Goal: Task Accomplishment & Management: Use online tool/utility

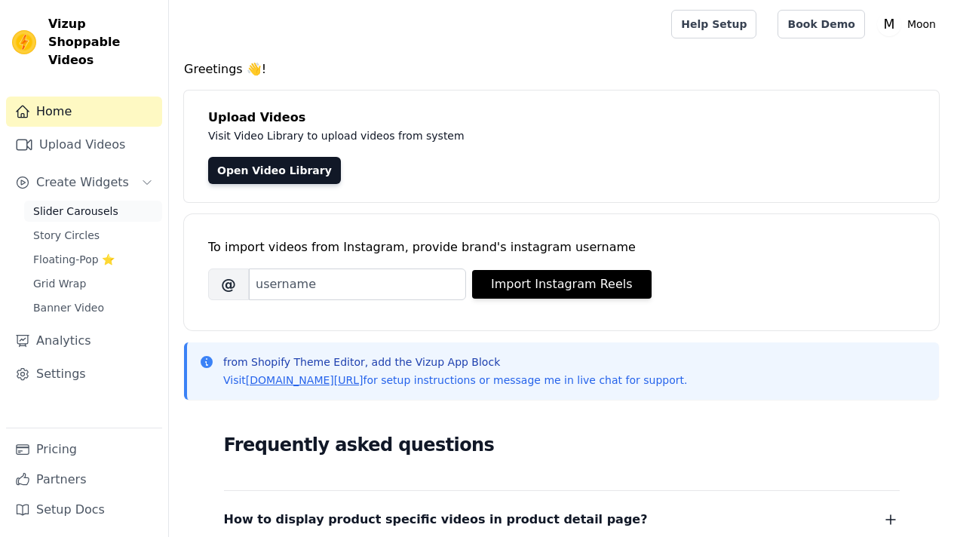
click at [77, 204] on span "Slider Carousels" at bounding box center [75, 211] width 85 height 15
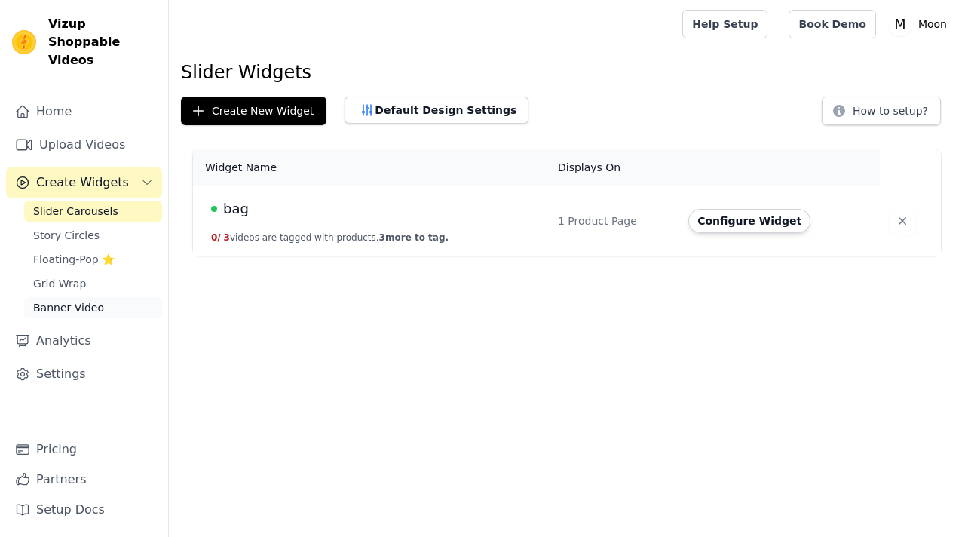
click at [68, 300] on span "Banner Video" at bounding box center [68, 307] width 71 height 15
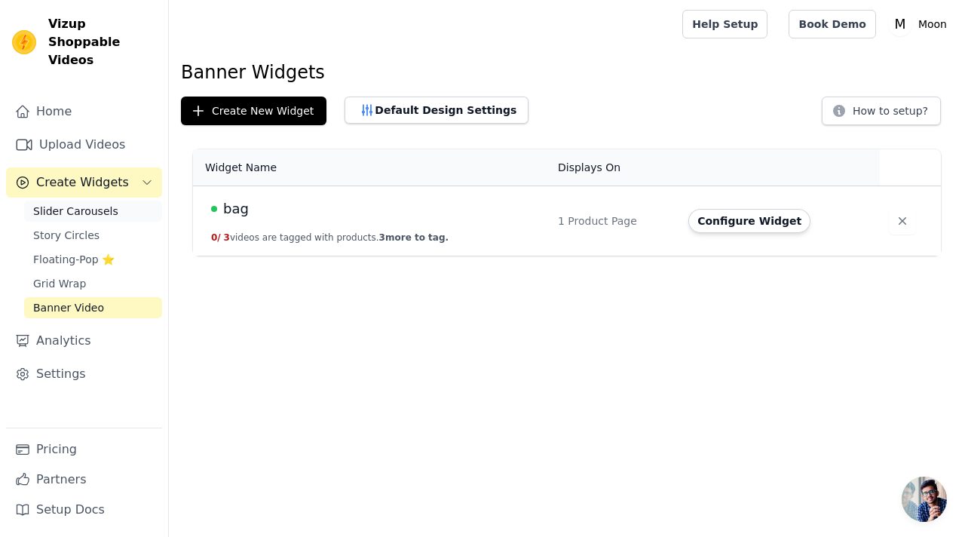
click at [93, 201] on link "Slider Carousels" at bounding box center [93, 211] width 138 height 21
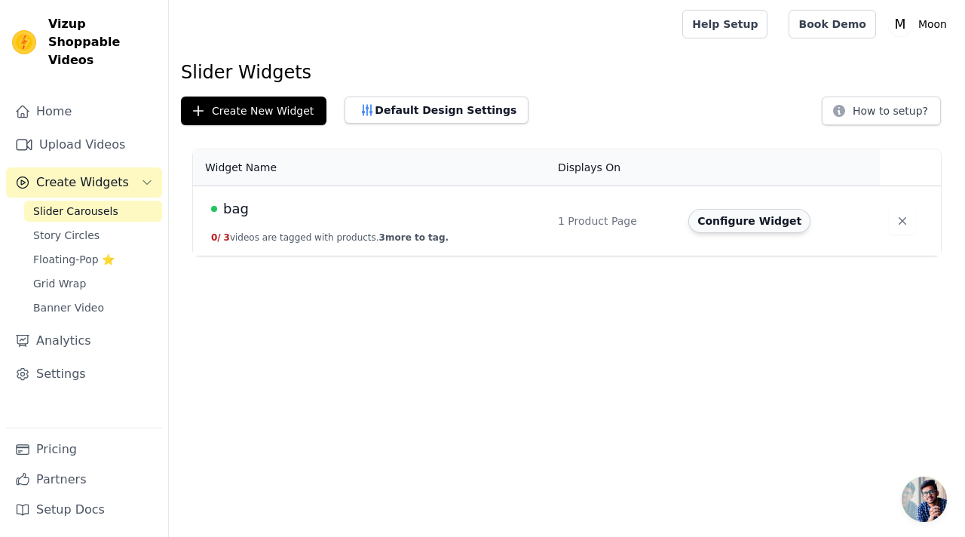
click at [724, 217] on button "Configure Widget" at bounding box center [750, 221] width 122 height 24
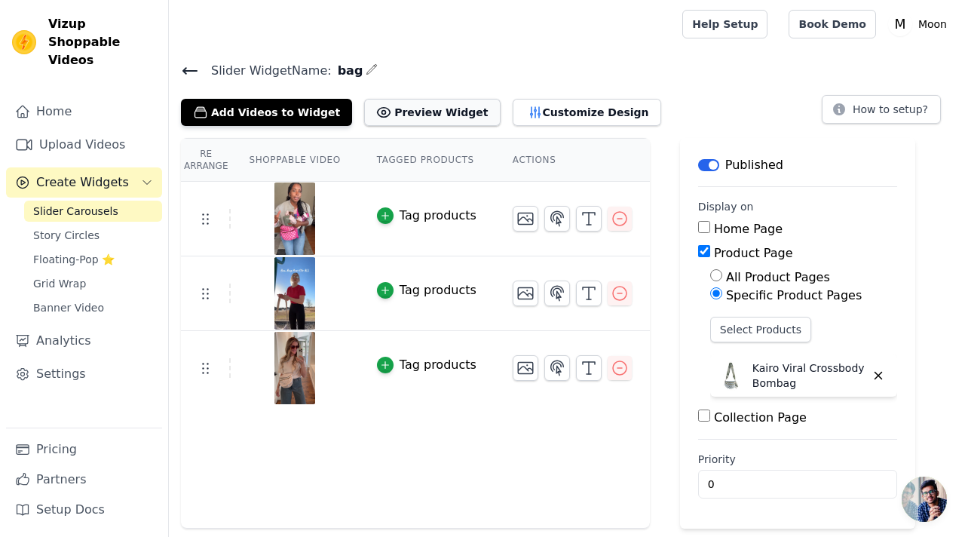
click at [436, 109] on button "Preview Widget" at bounding box center [432, 112] width 136 height 27
click at [555, 104] on button "Customize Design" at bounding box center [587, 112] width 149 height 27
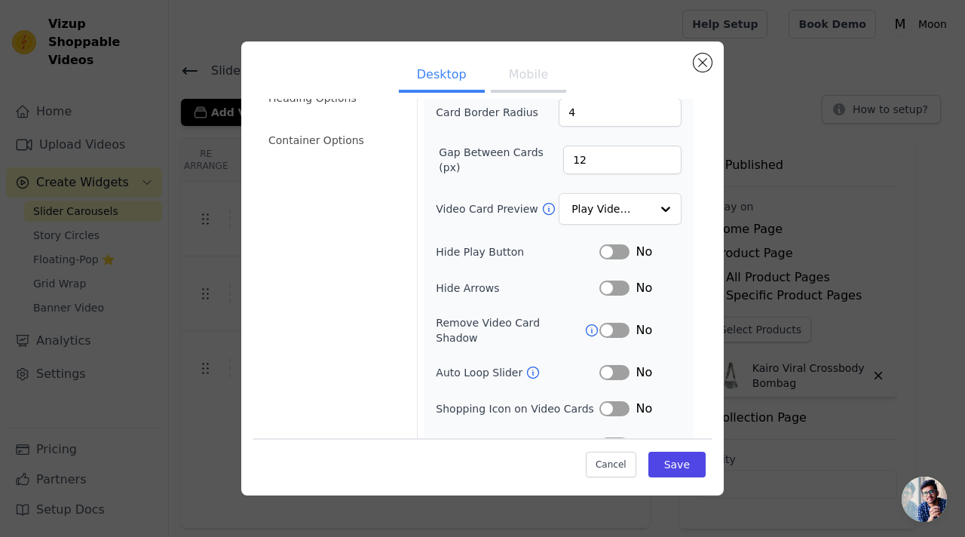
scroll to position [132, 0]
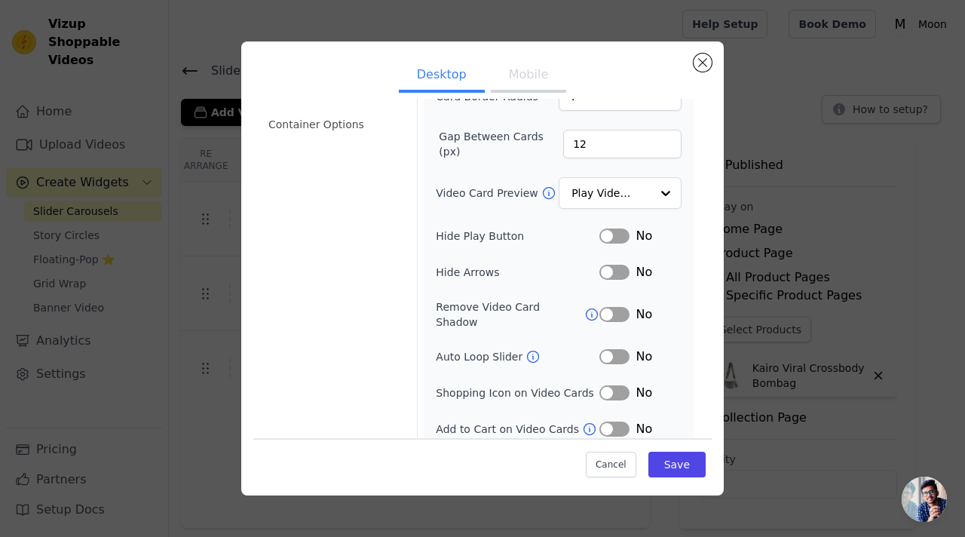
click at [608, 349] on button "Label" at bounding box center [615, 356] width 30 height 15
click at [612, 385] on button "Label" at bounding box center [615, 392] width 30 height 15
click at [610, 422] on button "Label" at bounding box center [615, 429] width 30 height 15
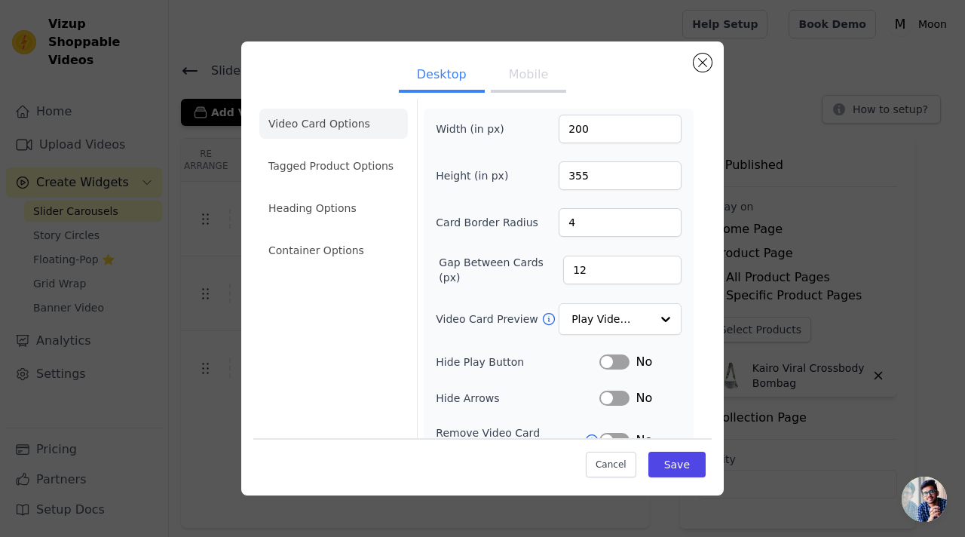
scroll to position [0, 0]
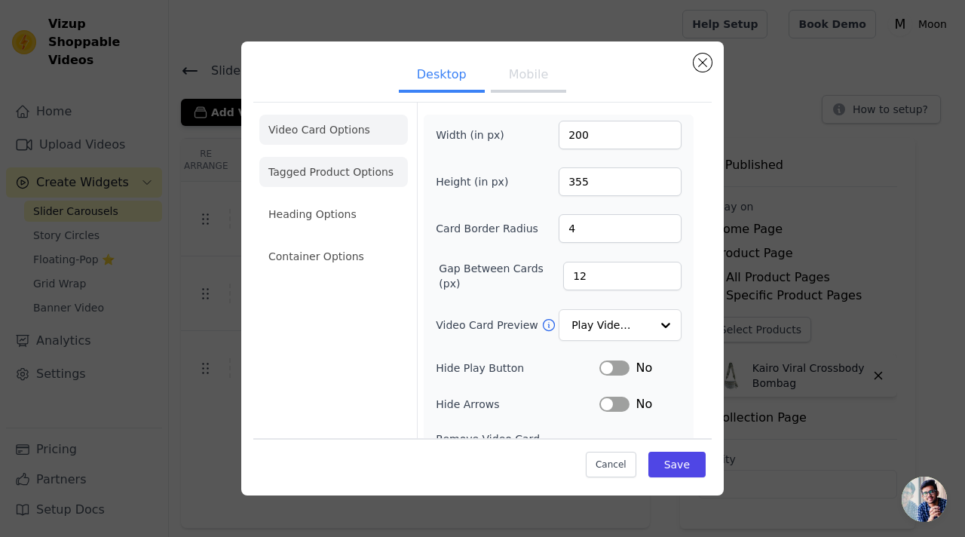
click at [343, 158] on li "Tagged Product Options" at bounding box center [333, 172] width 149 height 30
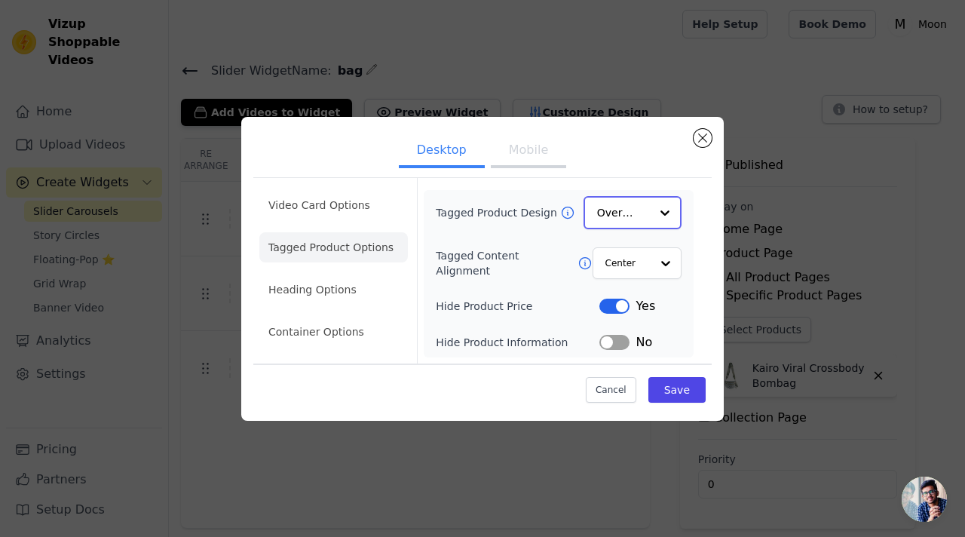
click at [642, 215] on input "Tagged Product Design" at bounding box center [623, 213] width 53 height 30
click at [652, 212] on div at bounding box center [665, 213] width 30 height 30
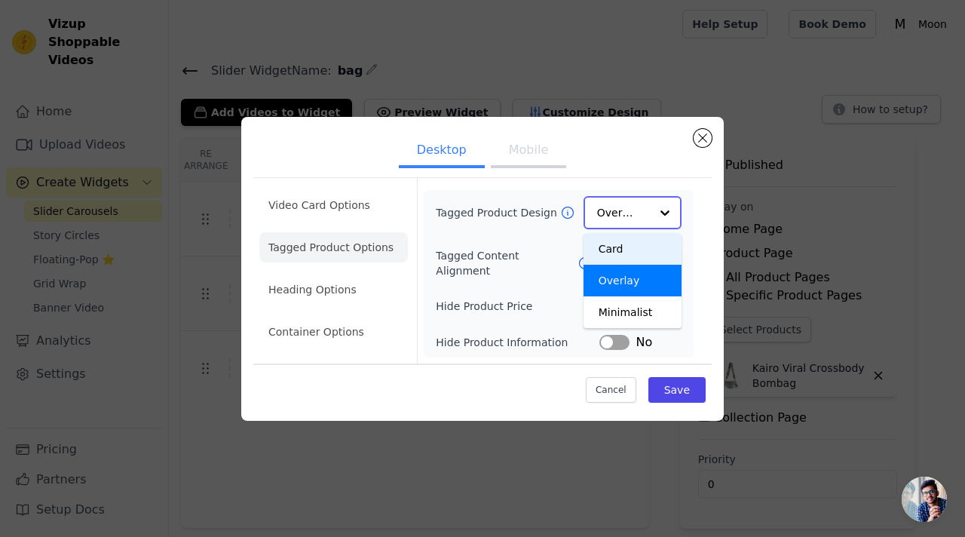
click at [660, 210] on div at bounding box center [665, 213] width 30 height 30
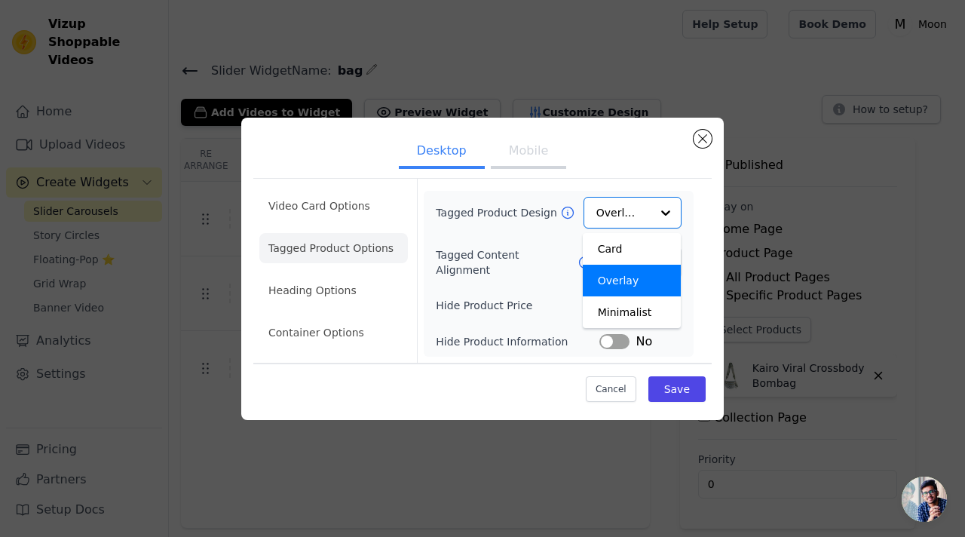
click at [699, 216] on form "Tagged Product Design Card Overlay Minimalist Option Overlay, selected. You are…" at bounding box center [558, 271] width 283 height 184
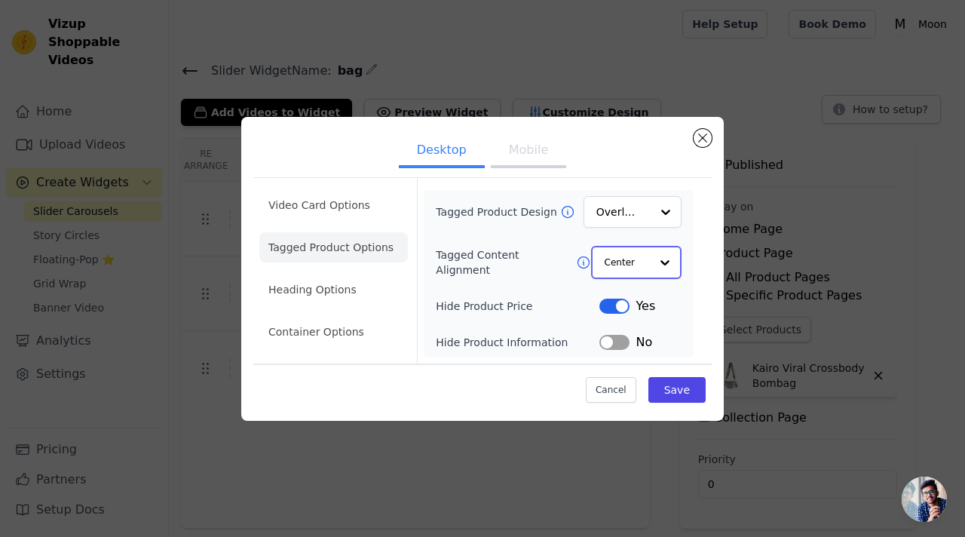
click at [653, 261] on div at bounding box center [665, 262] width 30 height 30
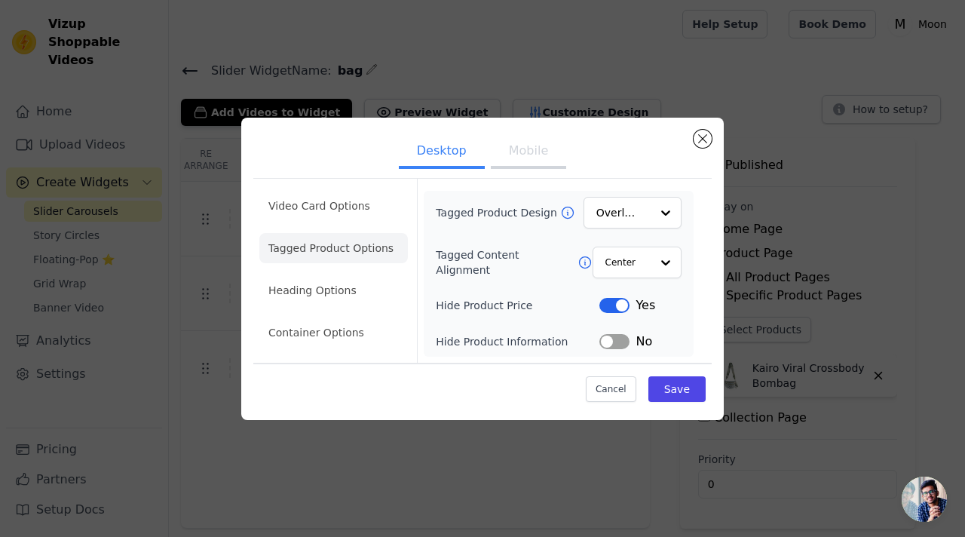
click at [713, 247] on div "Desktop Mobile Video Card Options Tagged Product Options Heading Options Contai…" at bounding box center [482, 269] width 483 height 302
click at [322, 302] on li "Heading Options" at bounding box center [333, 290] width 149 height 30
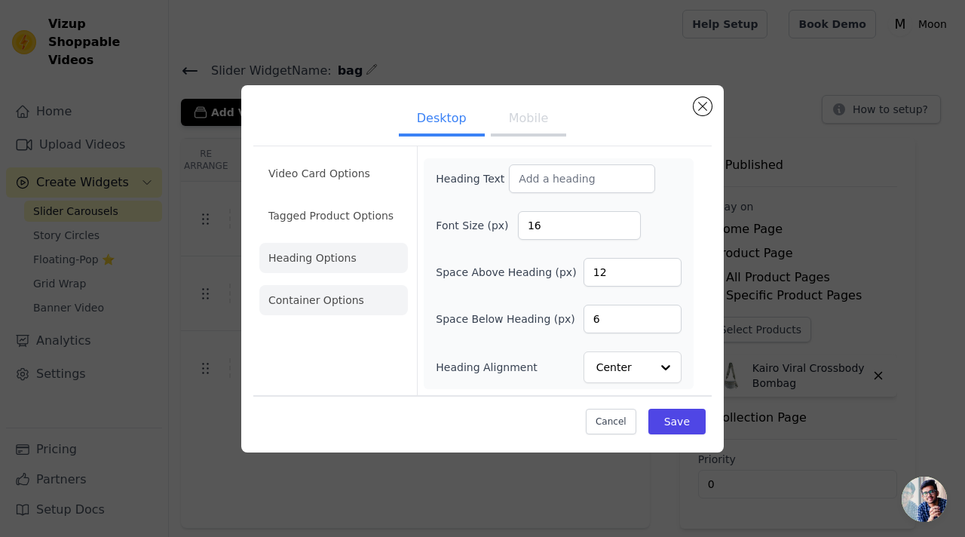
click at [366, 300] on li "Container Options" at bounding box center [333, 300] width 149 height 30
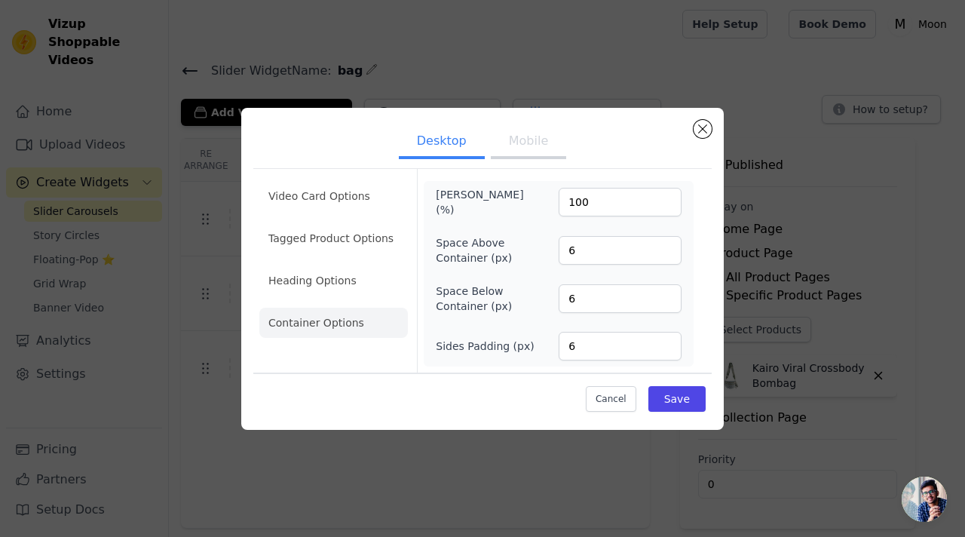
click at [532, 141] on button "Mobile" at bounding box center [528, 142] width 75 height 33
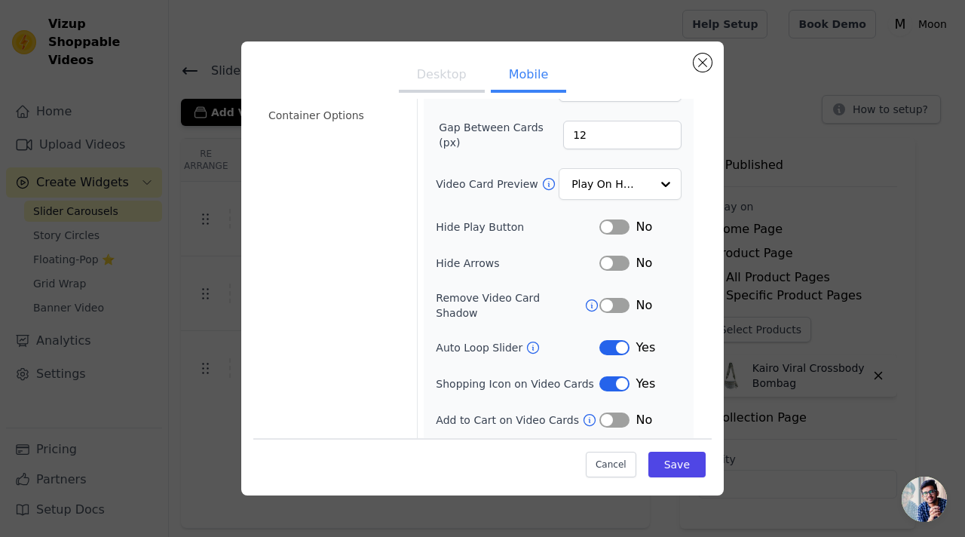
scroll to position [168, 0]
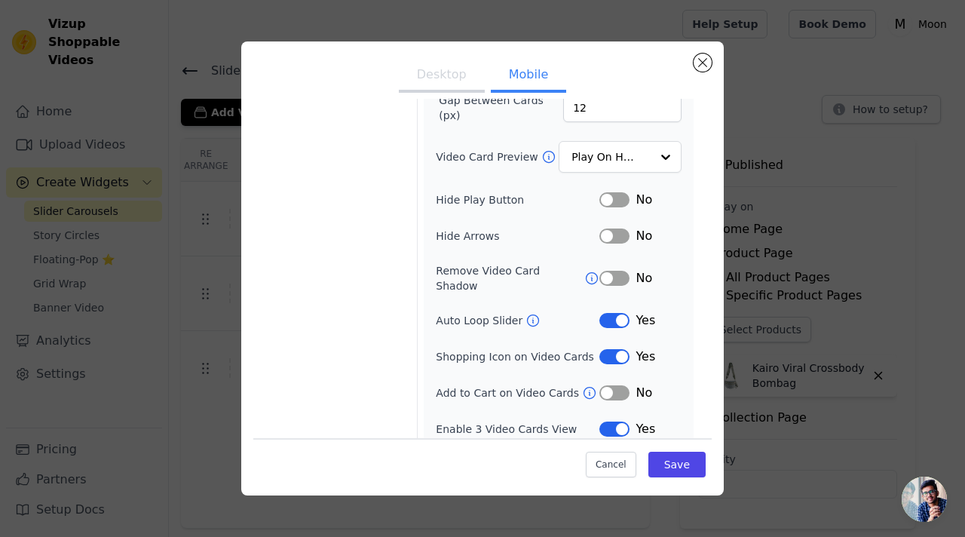
click at [609, 387] on button "Label" at bounding box center [615, 392] width 30 height 15
click at [607, 422] on button "Label" at bounding box center [615, 429] width 30 height 15
click at [670, 461] on button "Save" at bounding box center [677, 465] width 57 height 26
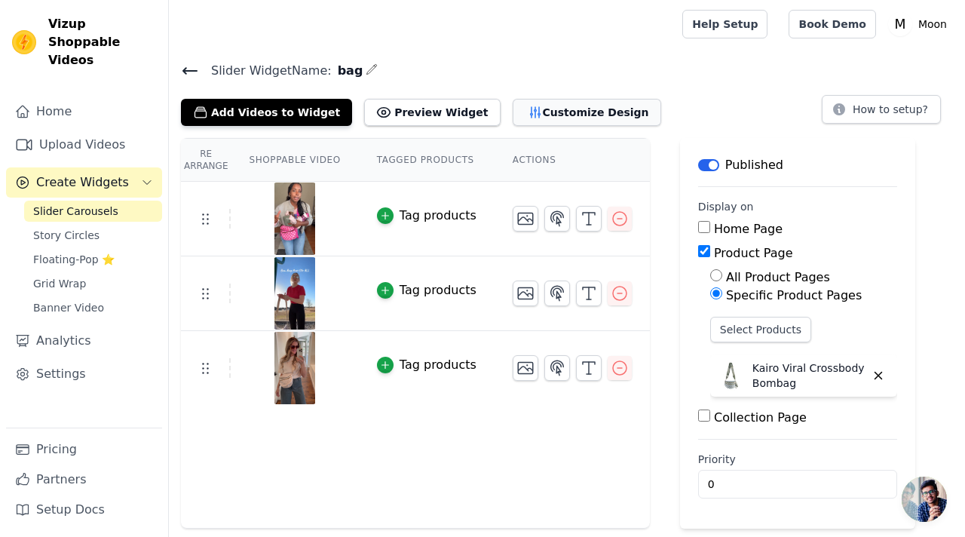
click at [522, 112] on button "Customize Design" at bounding box center [587, 112] width 149 height 27
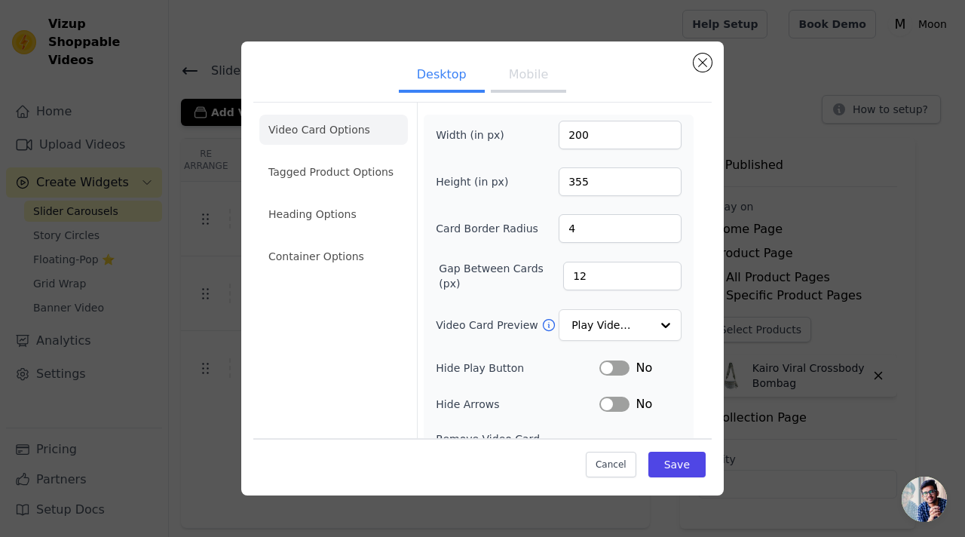
click at [520, 71] on button "Mobile" at bounding box center [528, 76] width 75 height 33
click at [373, 178] on li "Tagged Product Options" at bounding box center [333, 172] width 149 height 30
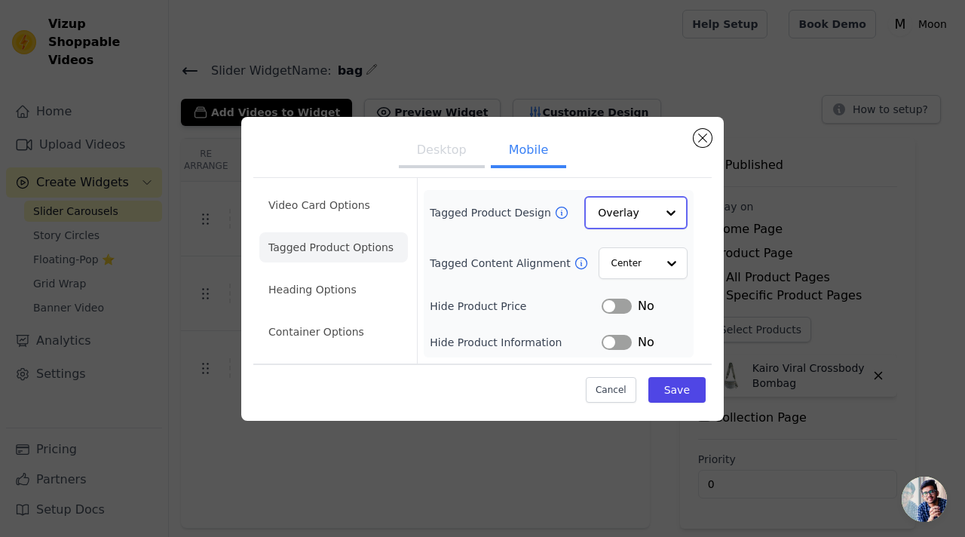
click at [657, 215] on div at bounding box center [671, 213] width 30 height 30
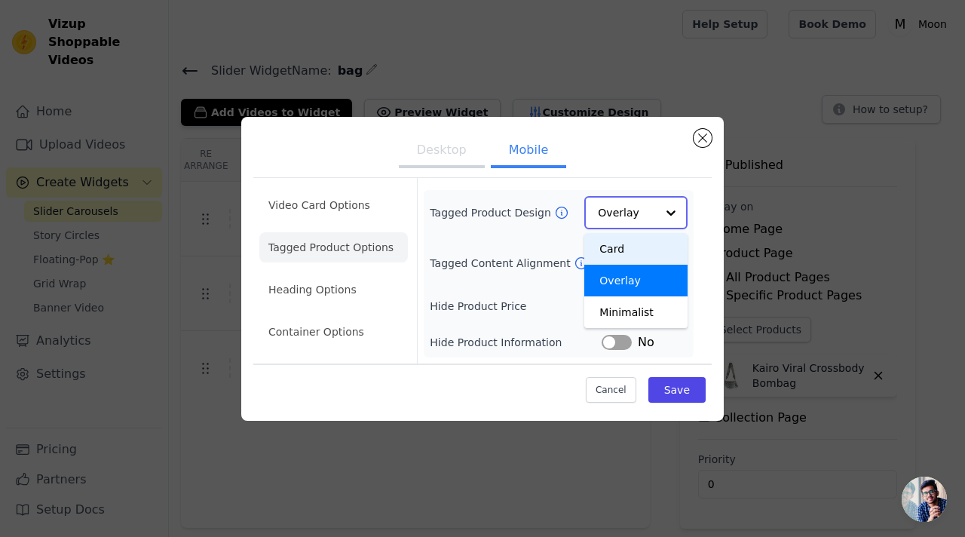
click at [637, 262] on div "Card" at bounding box center [635, 249] width 103 height 32
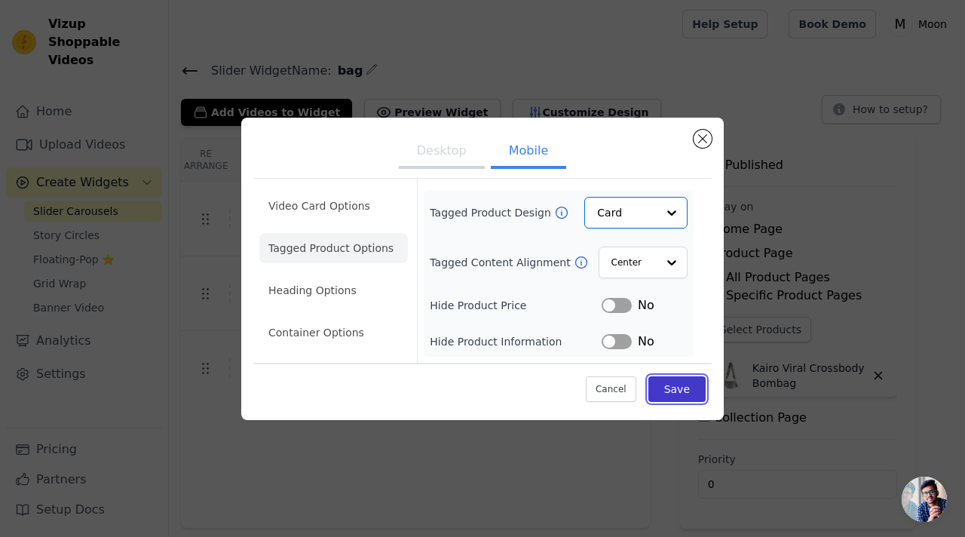
click at [672, 388] on button "Save" at bounding box center [677, 389] width 57 height 26
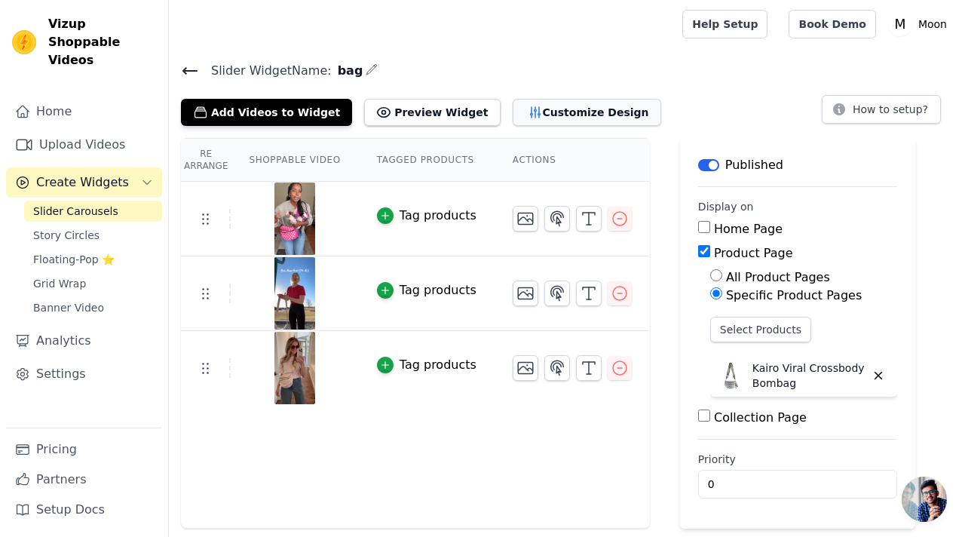
click at [527, 115] on button "Customize Design" at bounding box center [587, 112] width 149 height 27
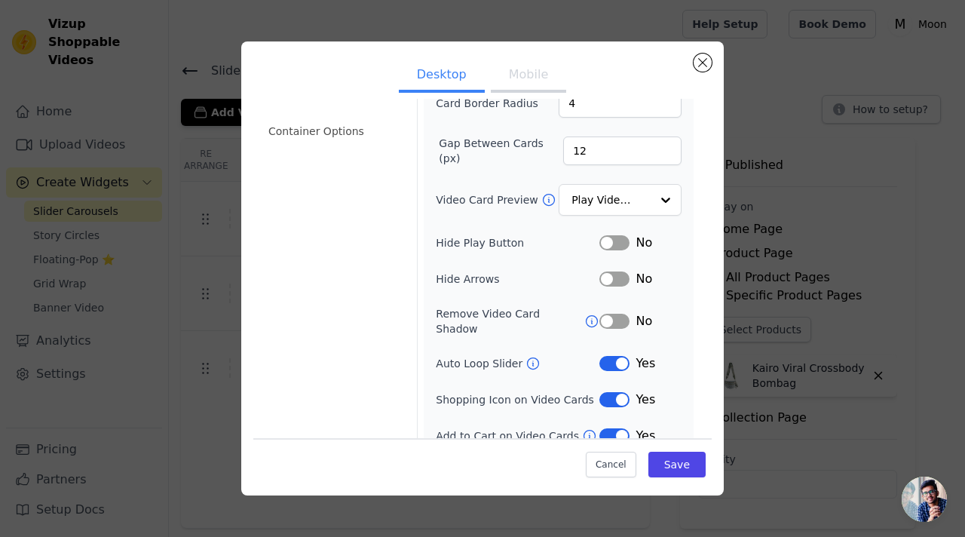
scroll to position [130, 0]
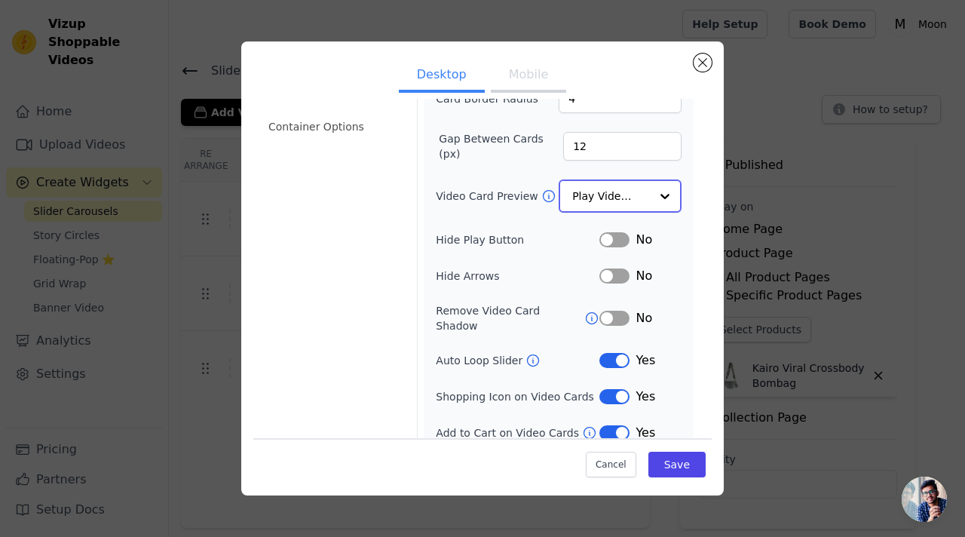
click at [629, 203] on input "Video Card Preview" at bounding box center [611, 196] width 78 height 30
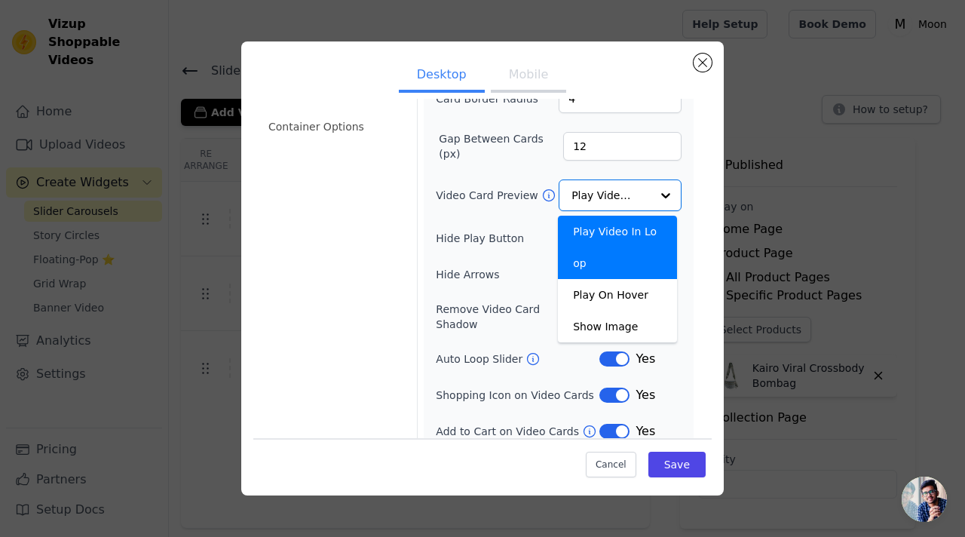
click at [686, 247] on form "Width (in px) 200 Height (in px) 355 Card Border Radius 4 Gap Between Cards (px…" at bounding box center [558, 213] width 283 height 480
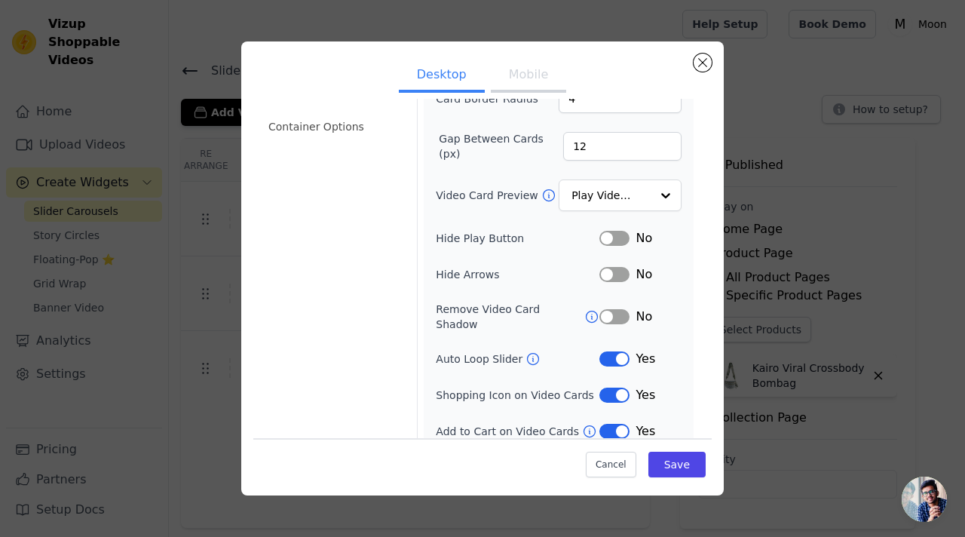
scroll to position [132, 0]
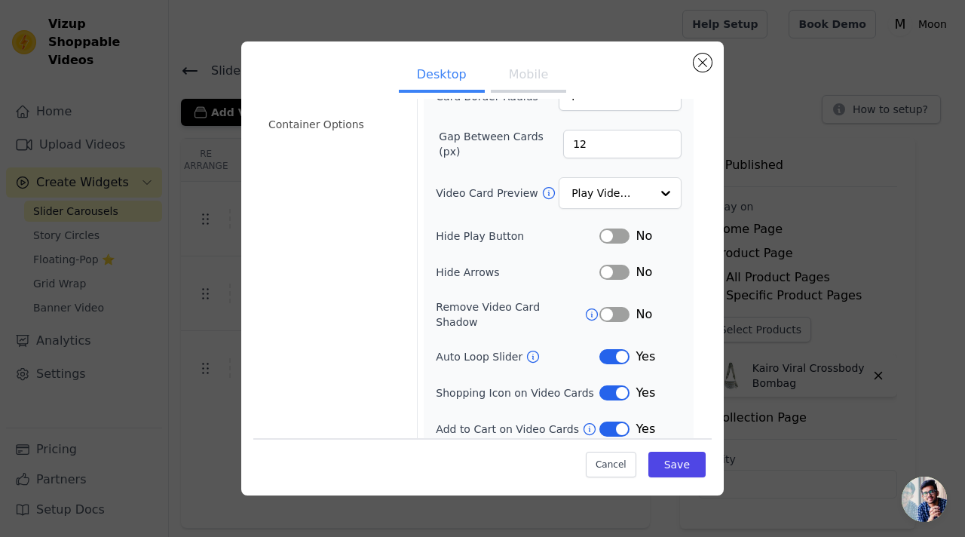
click at [617, 311] on button "Label" at bounding box center [615, 314] width 30 height 15
click at [688, 468] on button "Save" at bounding box center [677, 465] width 57 height 26
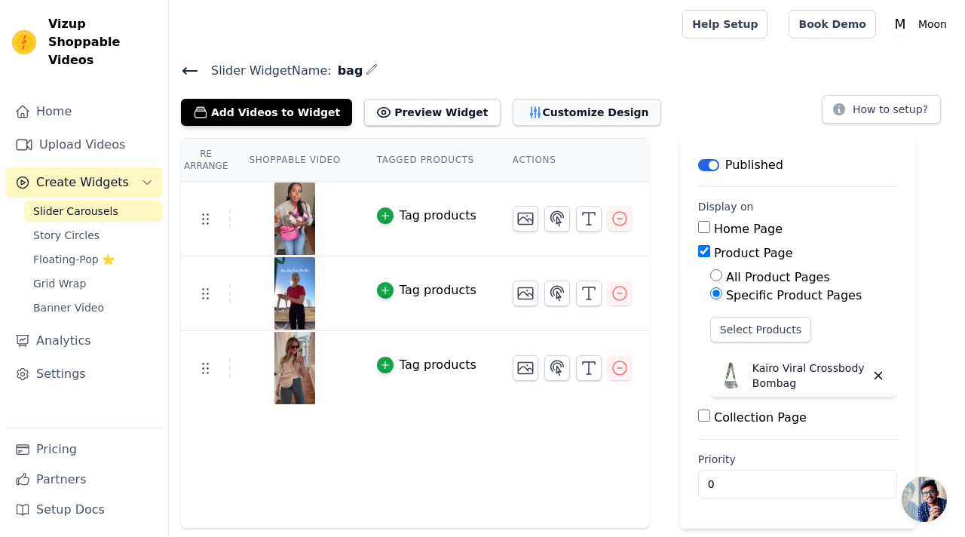
click at [546, 115] on button "Customize Design" at bounding box center [587, 112] width 149 height 27
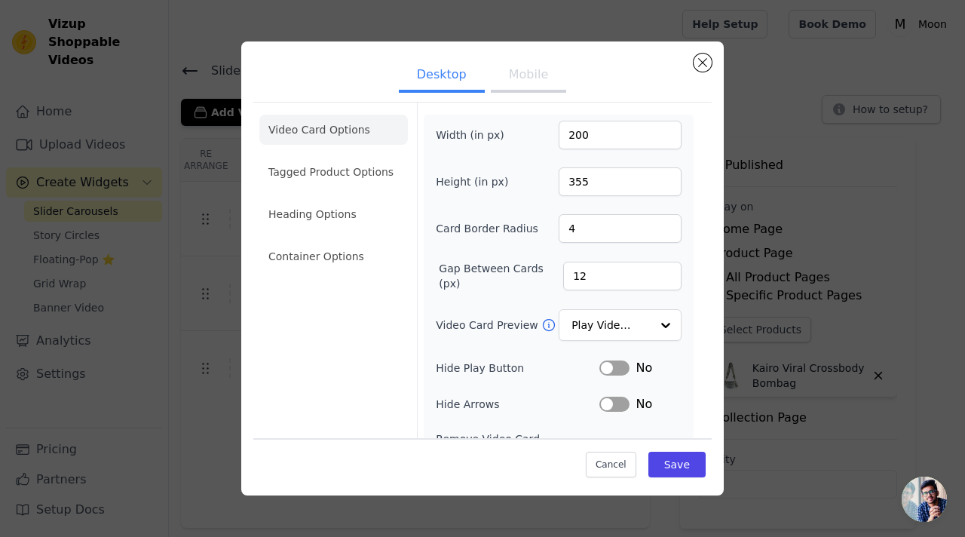
click at [529, 75] on button "Mobile" at bounding box center [528, 76] width 75 height 33
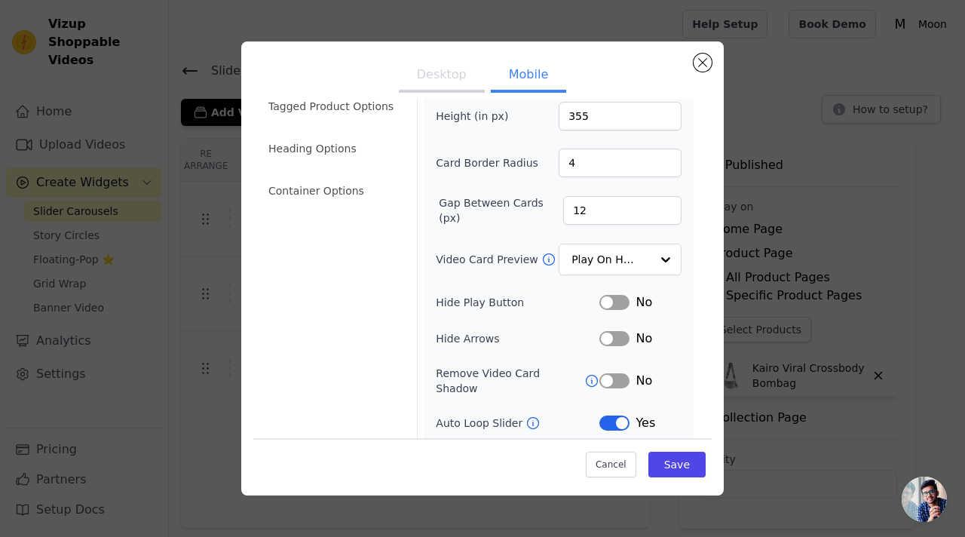
scroll to position [168, 0]
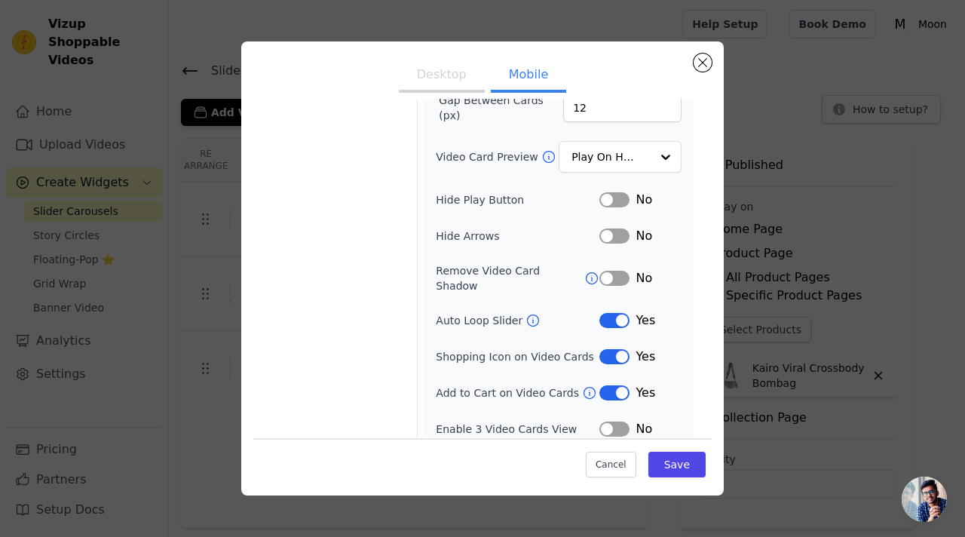
click at [613, 276] on button "Label" at bounding box center [615, 278] width 30 height 15
click at [673, 465] on button "Save" at bounding box center [677, 465] width 57 height 26
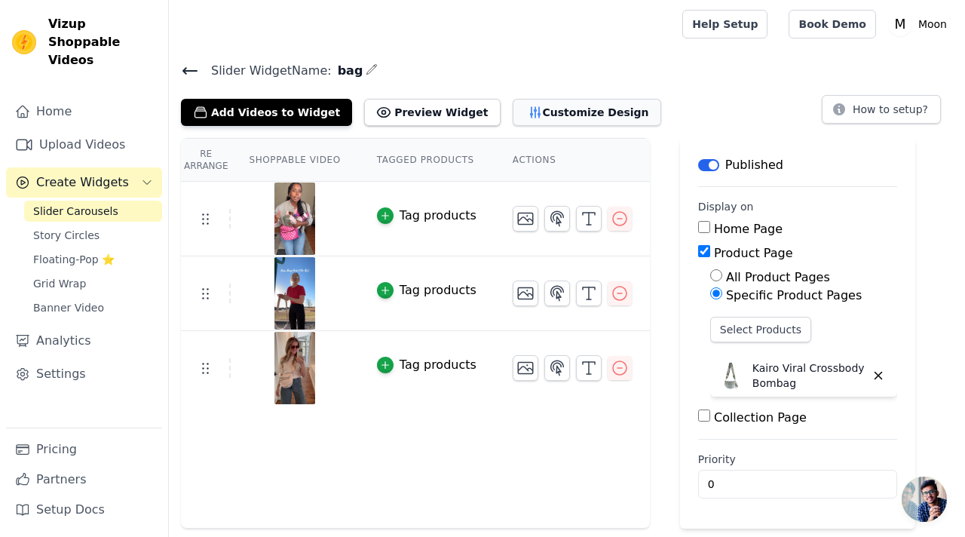
click at [514, 119] on button "Customize Design" at bounding box center [587, 112] width 149 height 27
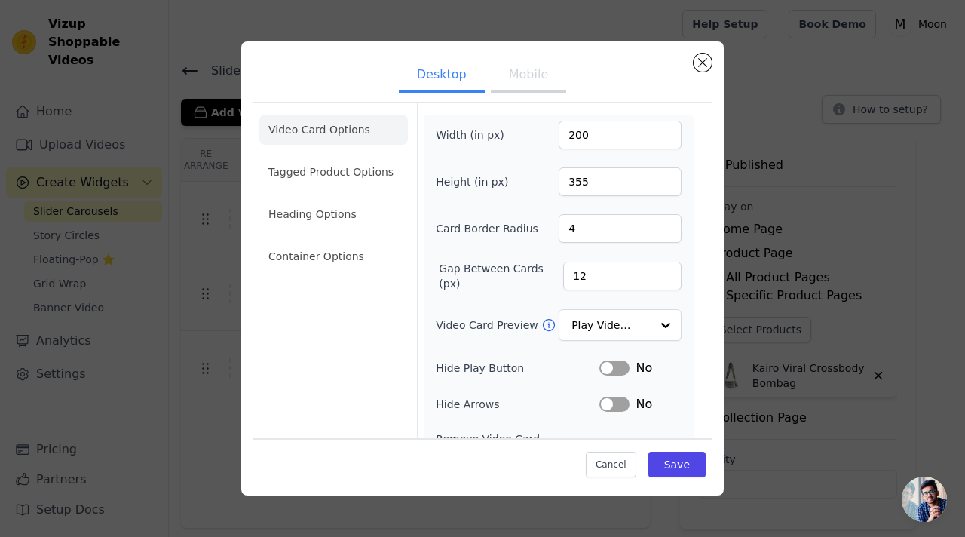
click at [529, 81] on button "Mobile" at bounding box center [528, 76] width 75 height 33
click at [355, 183] on li "Tagged Product Options" at bounding box center [333, 172] width 149 height 30
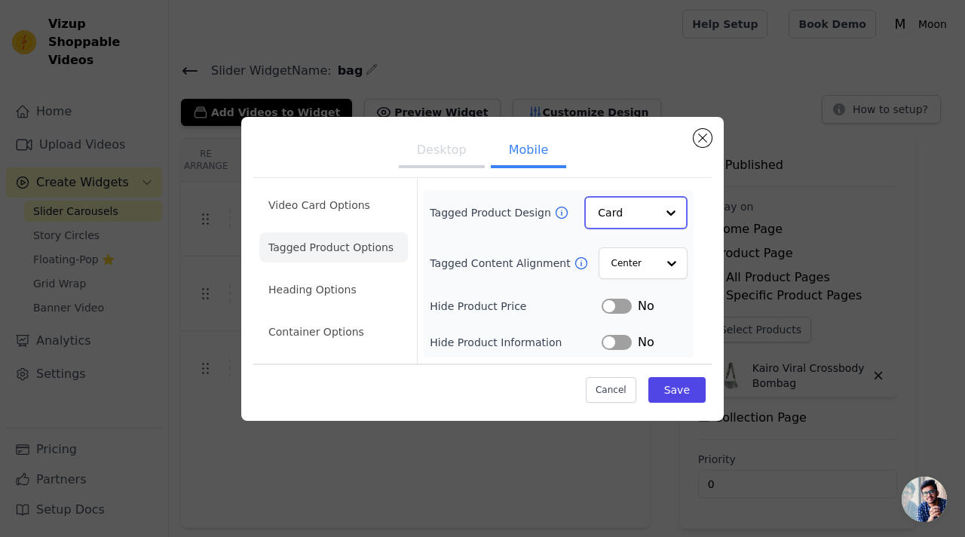
click at [640, 219] on input "Tagged Product Design" at bounding box center [627, 213] width 58 height 30
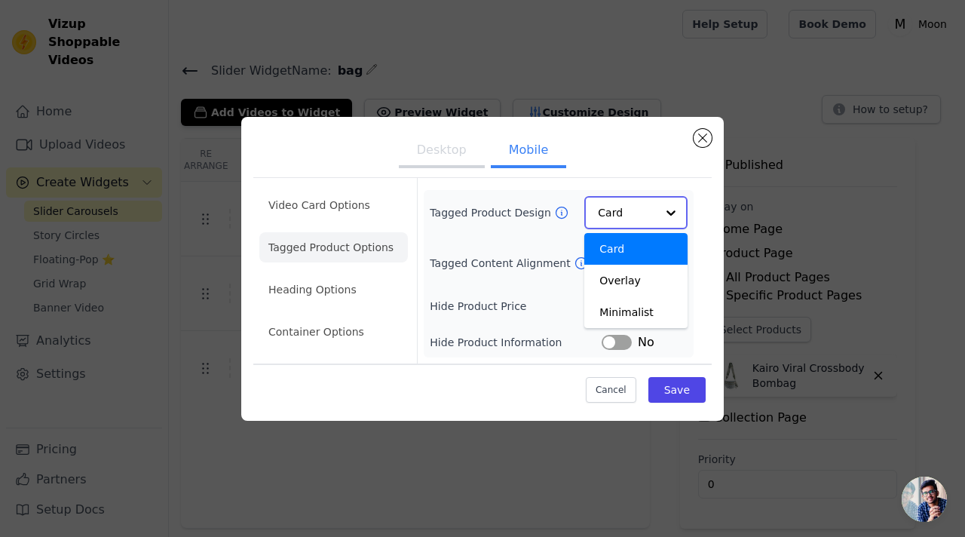
scroll to position [0, 0]
click at [641, 218] on input "Tagged Product Design" at bounding box center [627, 213] width 58 height 30
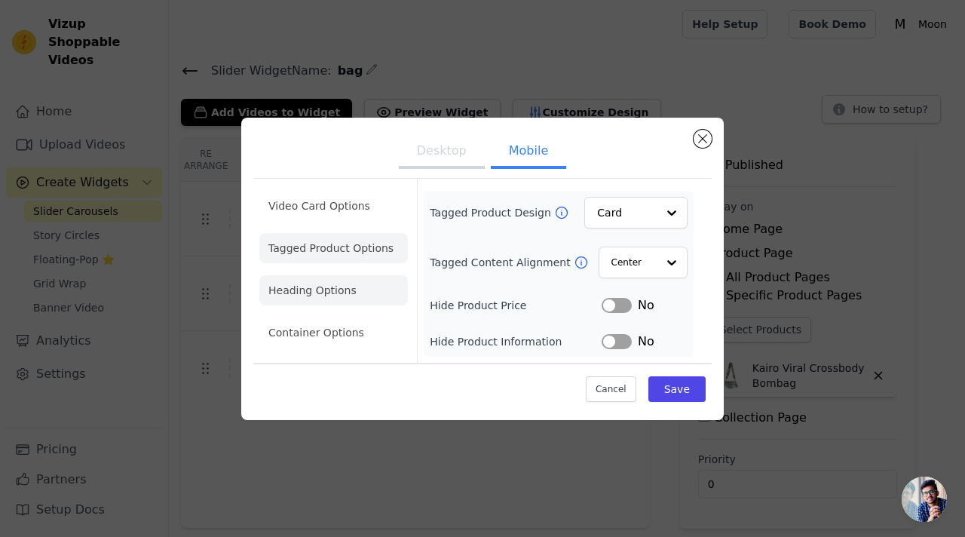
click at [336, 302] on li "Heading Options" at bounding box center [333, 290] width 149 height 30
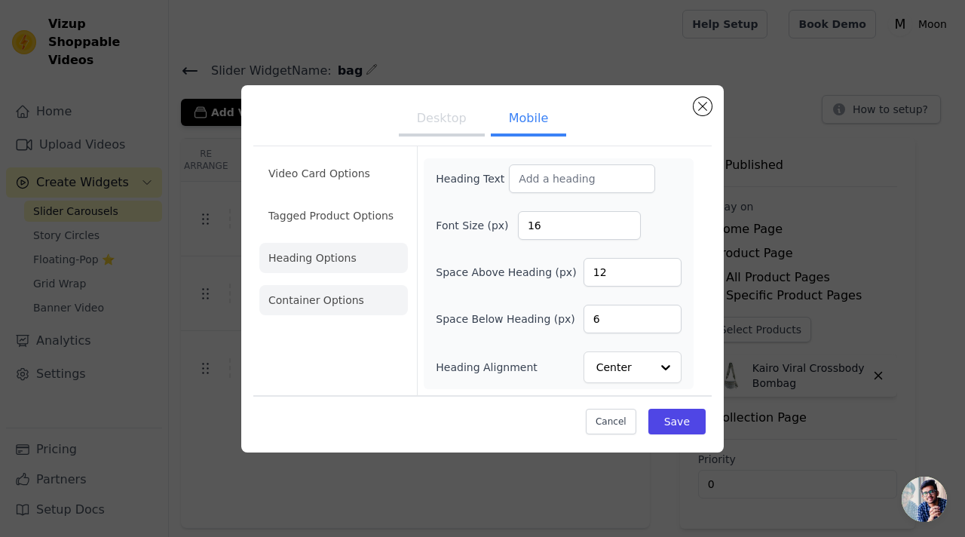
click at [333, 308] on li "Container Options" at bounding box center [333, 300] width 149 height 30
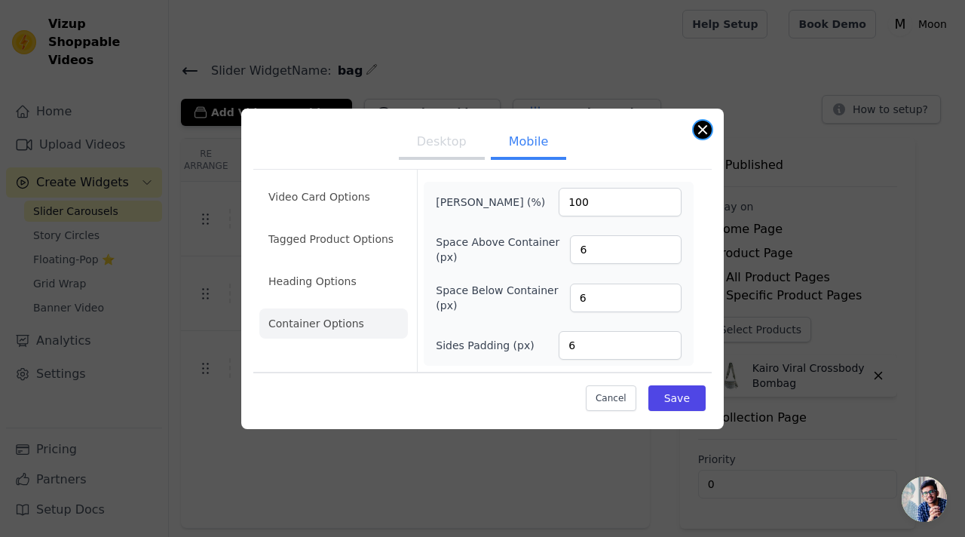
click at [702, 129] on button "Close modal" at bounding box center [703, 130] width 18 height 18
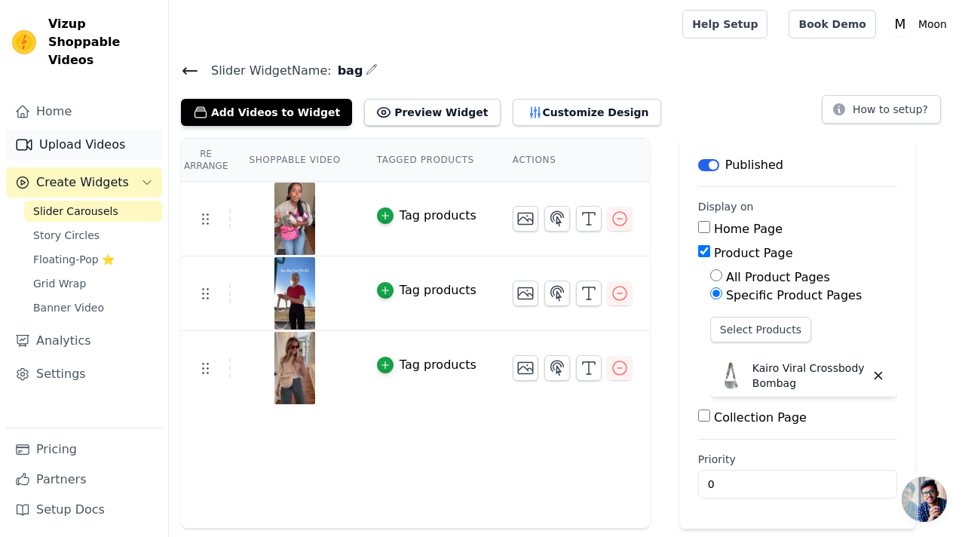
click at [107, 136] on link "Upload Videos" at bounding box center [84, 145] width 156 height 30
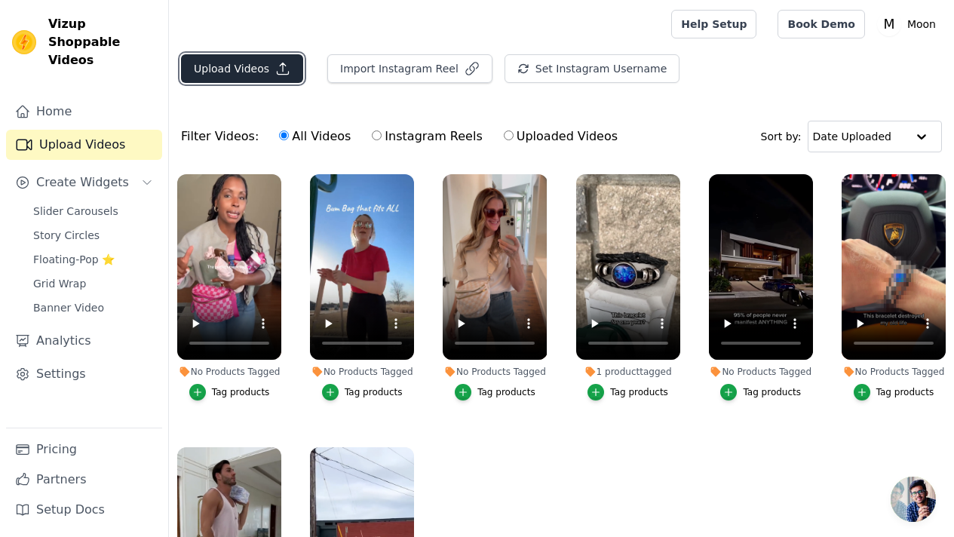
click at [255, 65] on button "Upload Videos" at bounding box center [242, 68] width 122 height 29
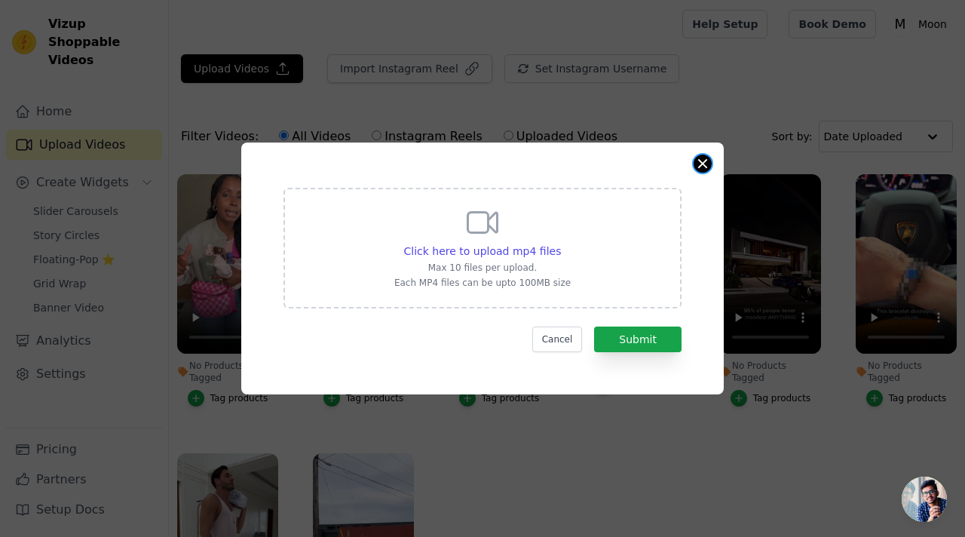
click at [705, 165] on button "Close modal" at bounding box center [703, 164] width 18 height 18
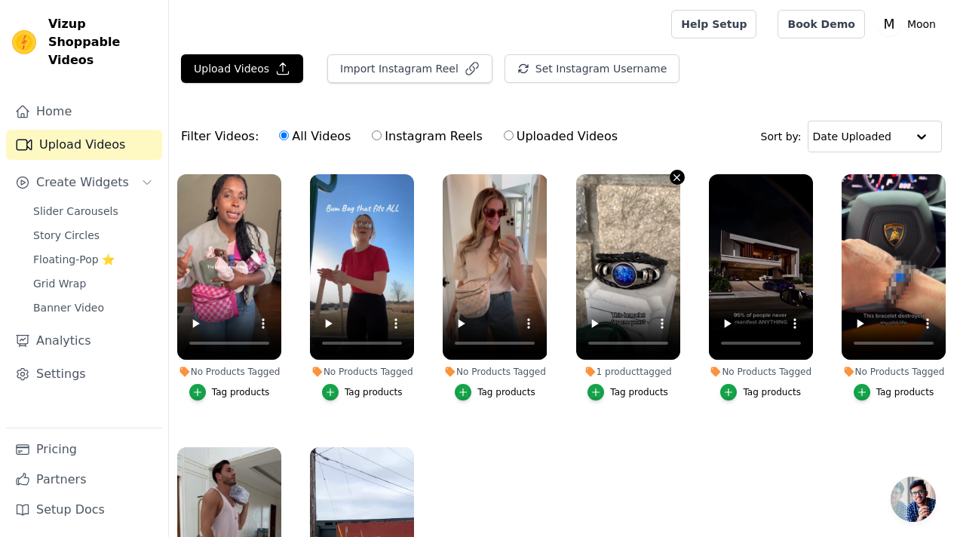
click at [674, 179] on icon "button" at bounding box center [677, 177] width 6 height 6
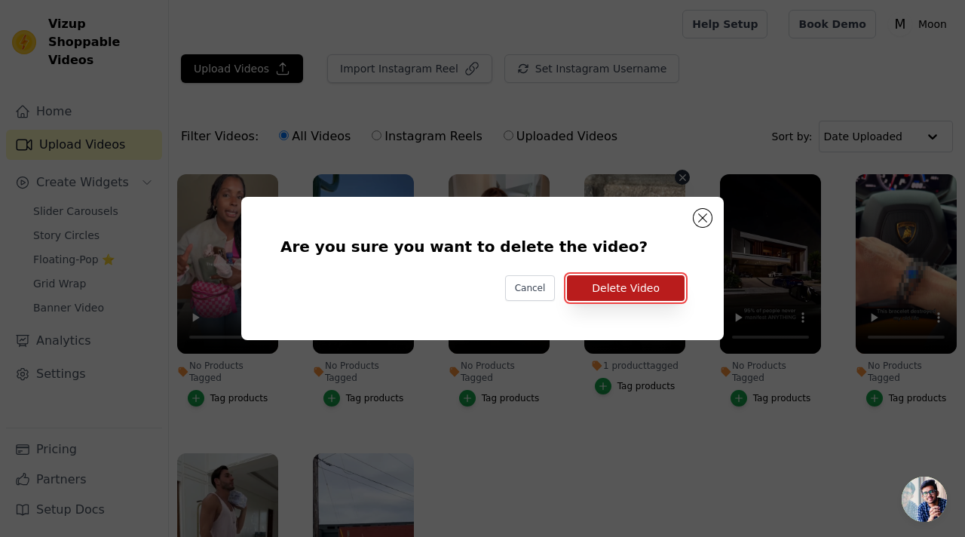
click at [619, 296] on button "Delete Video" at bounding box center [626, 288] width 118 height 26
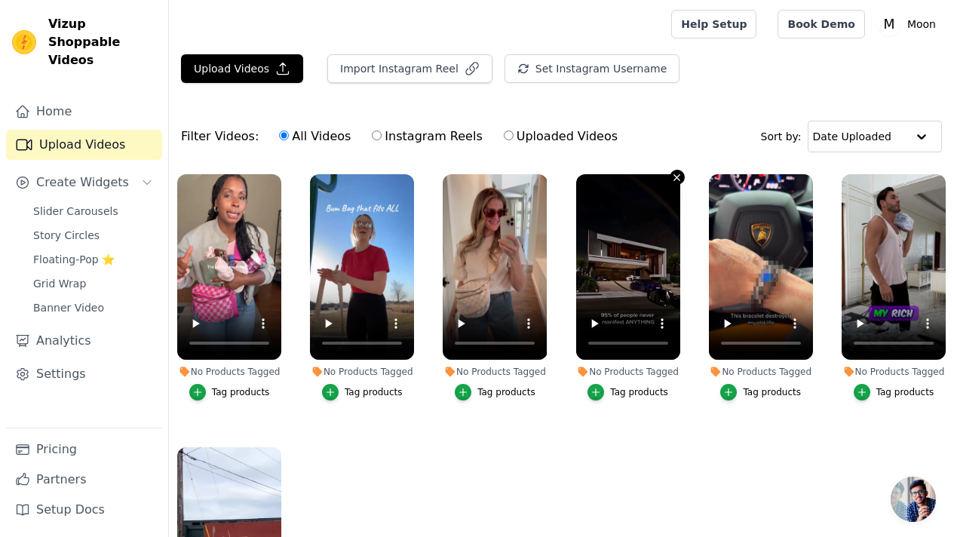
click at [671, 179] on icon "button" at bounding box center [676, 177] width 11 height 11
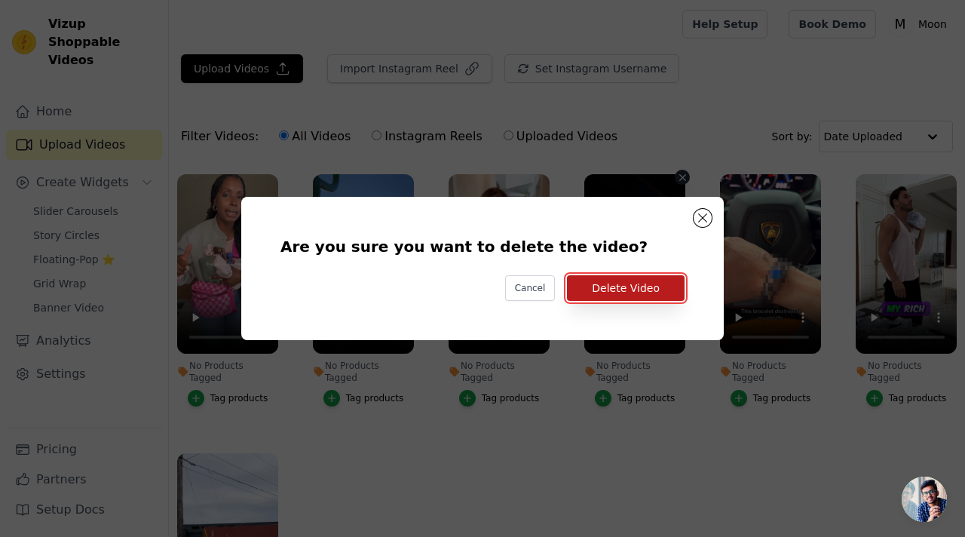
click at [681, 291] on button "Delete Video" at bounding box center [626, 288] width 118 height 26
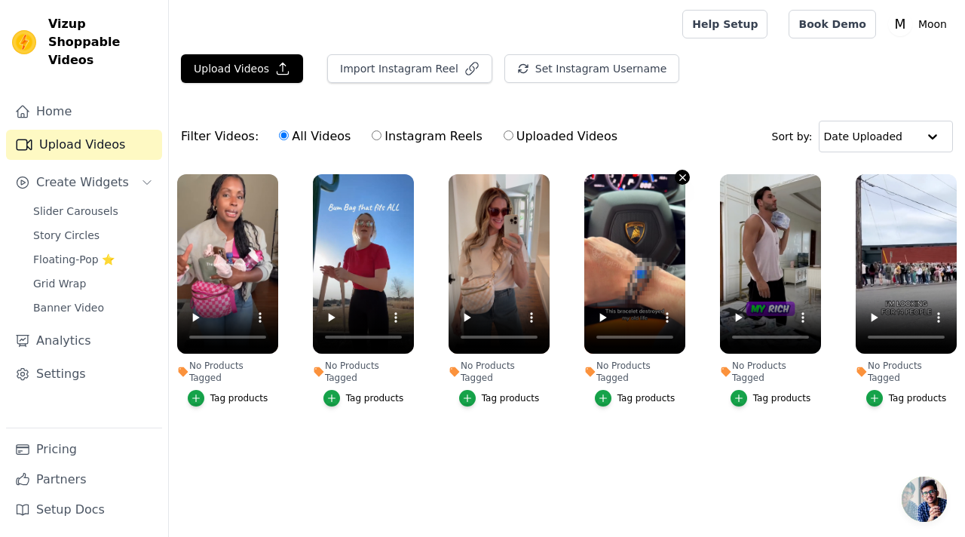
click at [679, 181] on icon "button" at bounding box center [682, 177] width 11 height 11
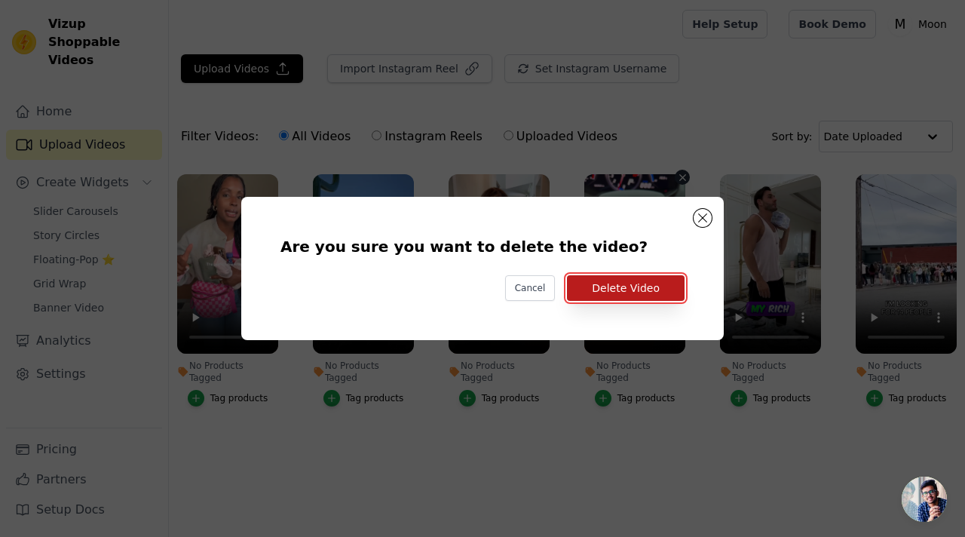
click at [662, 277] on button "Delete Video" at bounding box center [626, 288] width 118 height 26
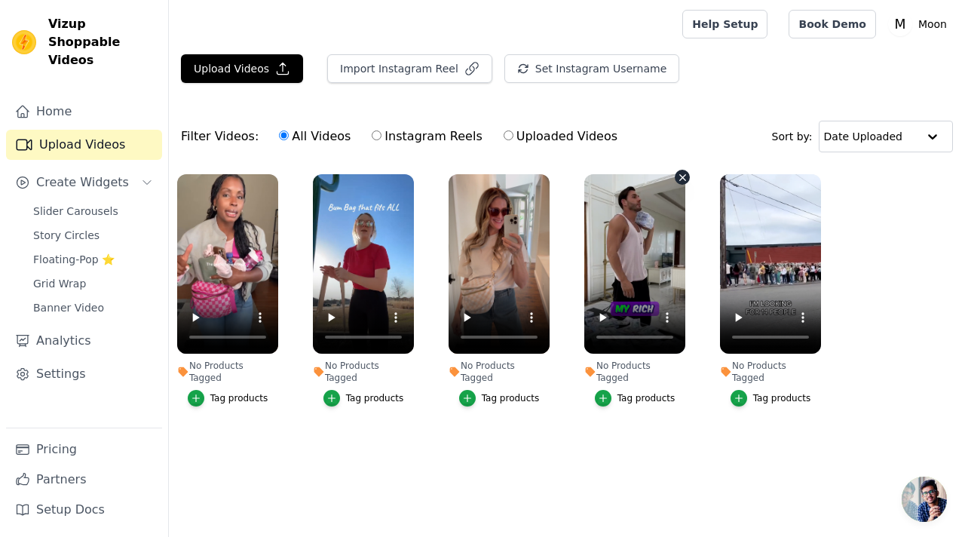
click at [682, 184] on button "No Products Tagged Tag products" at bounding box center [682, 177] width 15 height 15
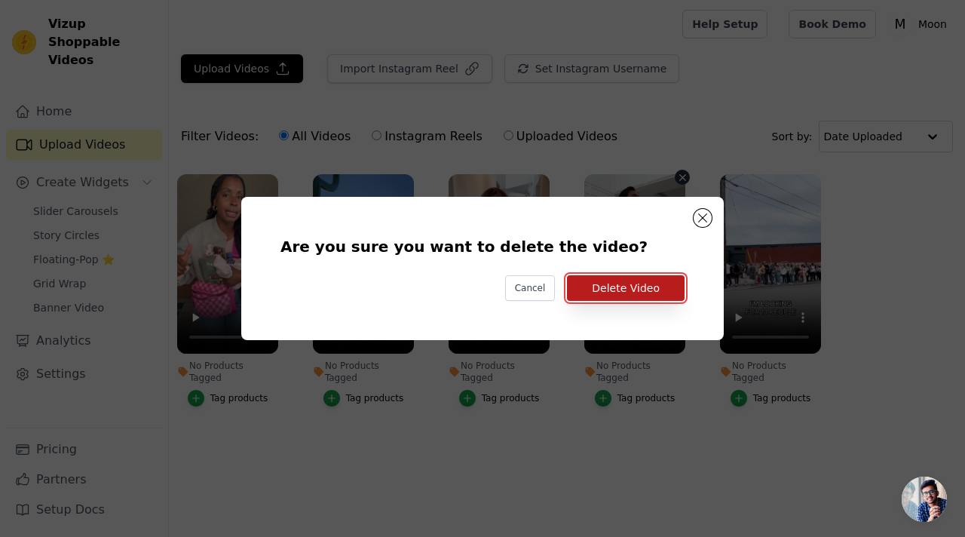
click at [653, 293] on button "Delete Video" at bounding box center [626, 288] width 118 height 26
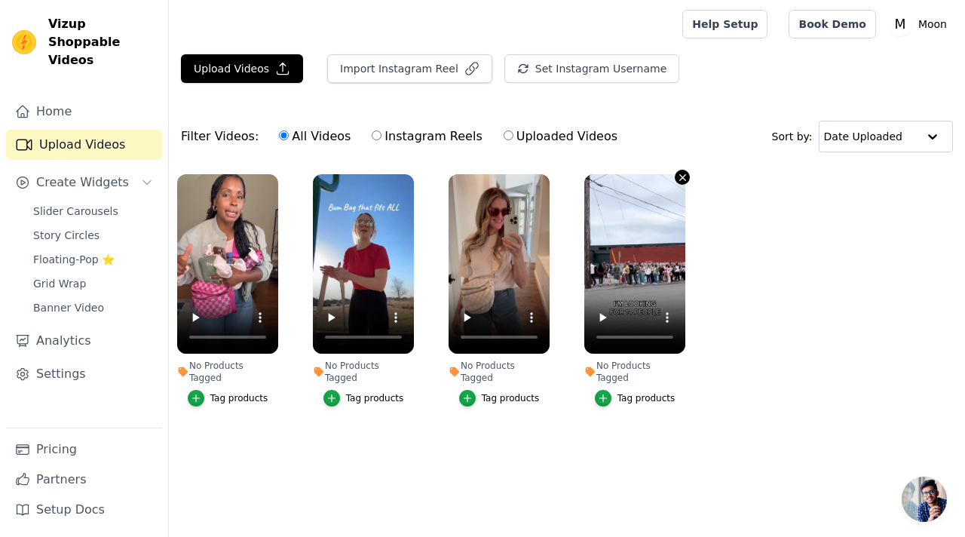
click at [679, 178] on icon "button" at bounding box center [682, 177] width 11 height 11
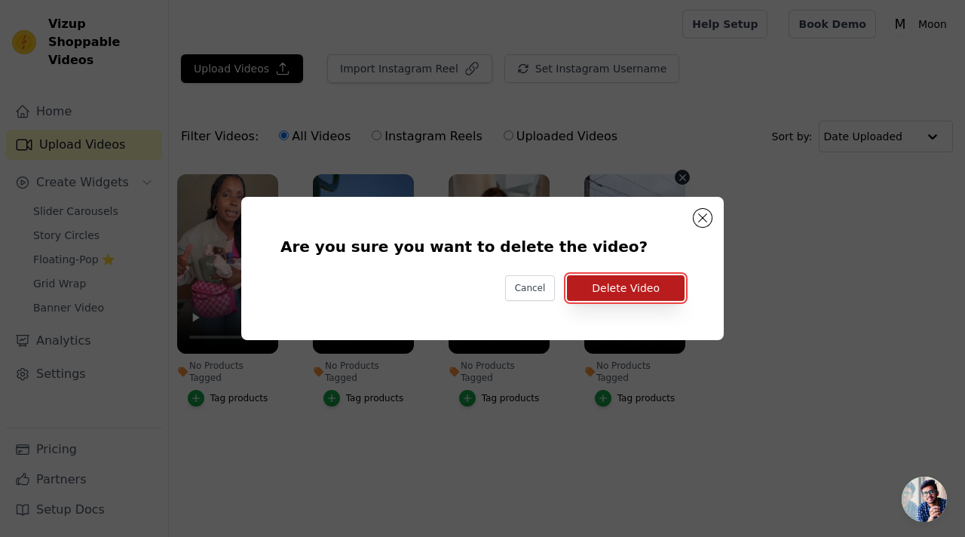
click at [670, 285] on button "Delete Video" at bounding box center [626, 288] width 118 height 26
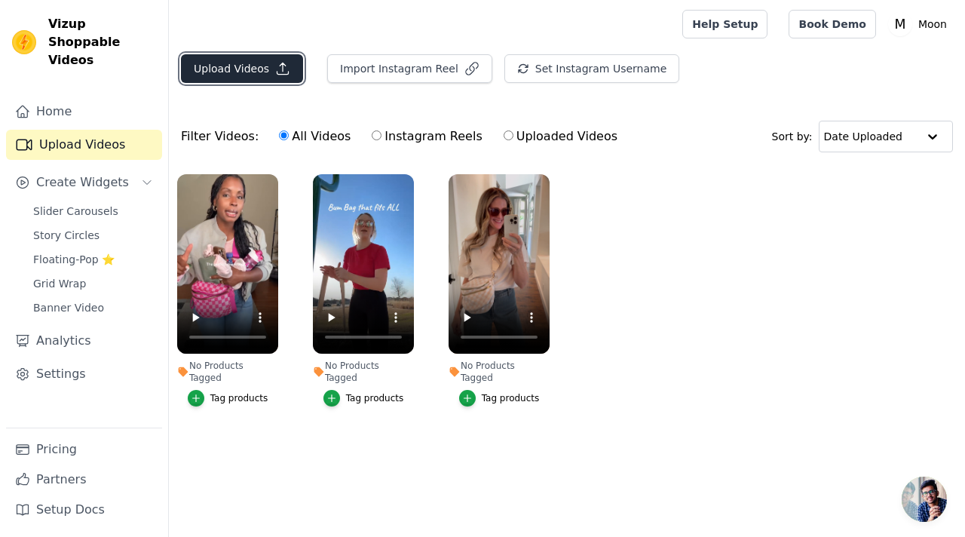
click at [248, 78] on button "Upload Videos" at bounding box center [242, 68] width 122 height 29
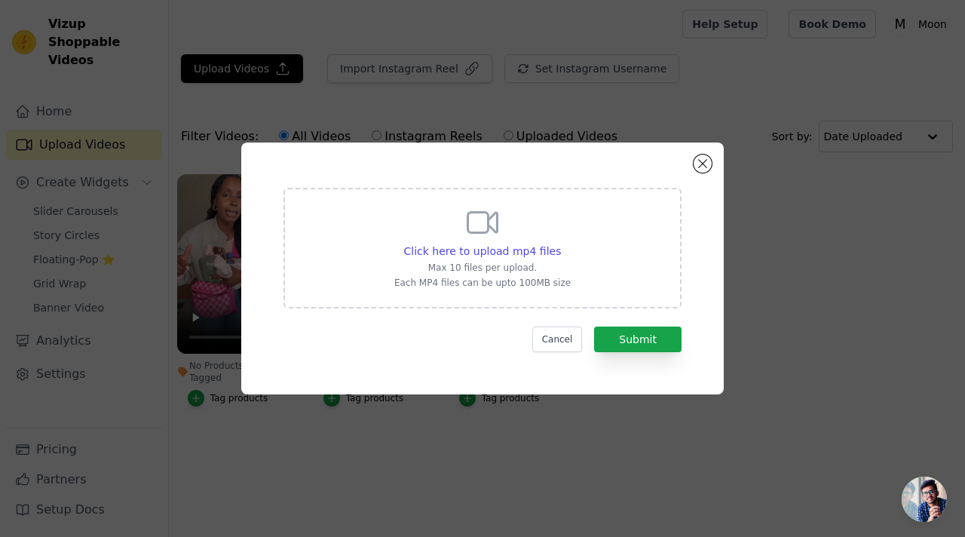
click at [460, 239] on div "Click here to upload mp4 files Max 10 files per upload. Each MP4 files can be u…" at bounding box center [482, 246] width 176 height 84
click at [560, 243] on input "Click here to upload mp4 files Max 10 files per upload. Each MP4 files can be u…" at bounding box center [560, 243] width 1 height 1
click at [704, 166] on button "Close modal" at bounding box center [703, 164] width 18 height 18
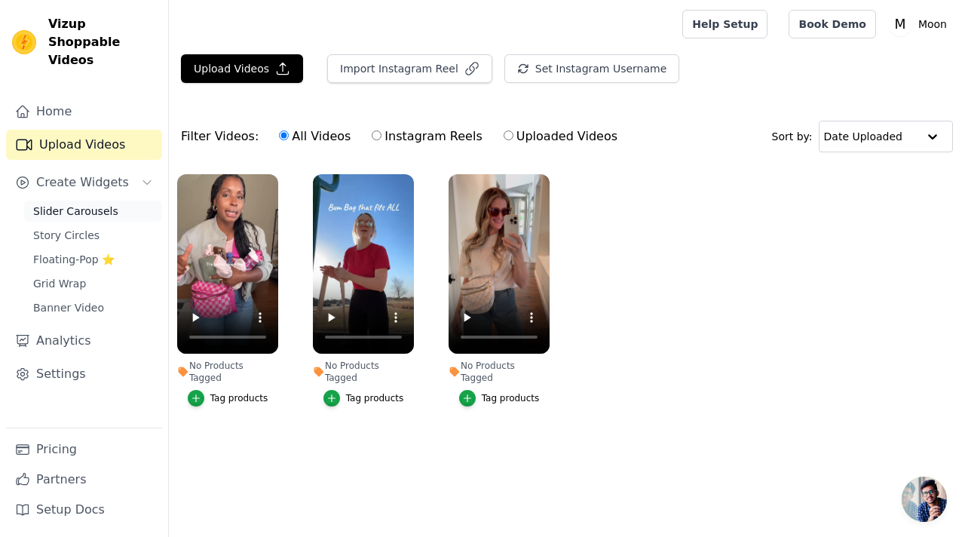
click at [89, 204] on span "Slider Carousels" at bounding box center [75, 211] width 85 height 15
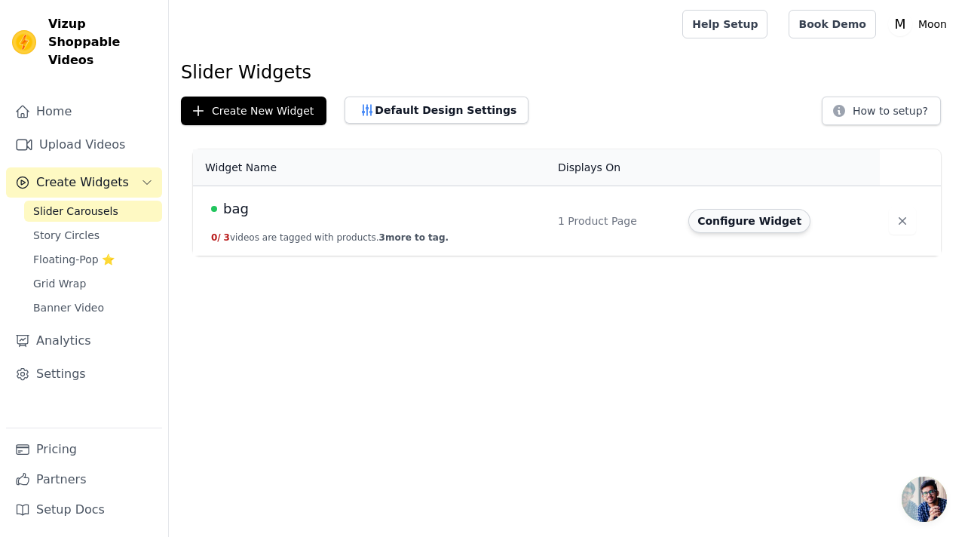
click at [759, 214] on button "Configure Widget" at bounding box center [750, 221] width 122 height 24
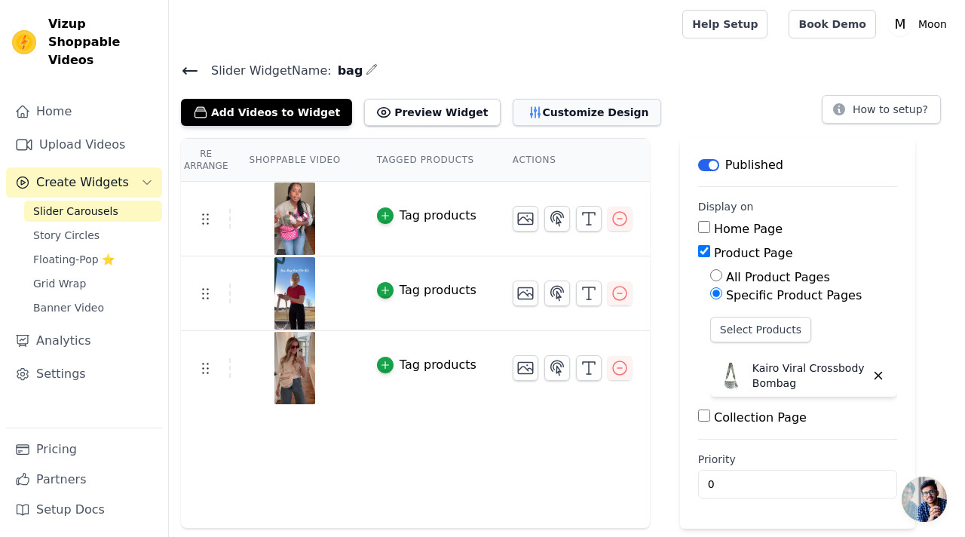
click at [564, 119] on button "Customize Design" at bounding box center [587, 112] width 149 height 27
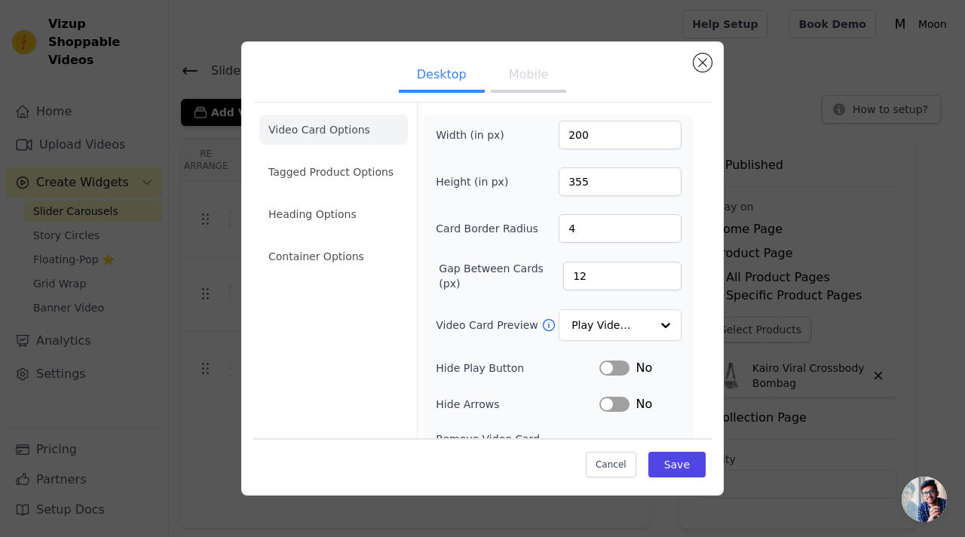
click at [541, 85] on button "Mobile" at bounding box center [528, 76] width 75 height 33
click at [341, 210] on li "Heading Options" at bounding box center [333, 214] width 149 height 30
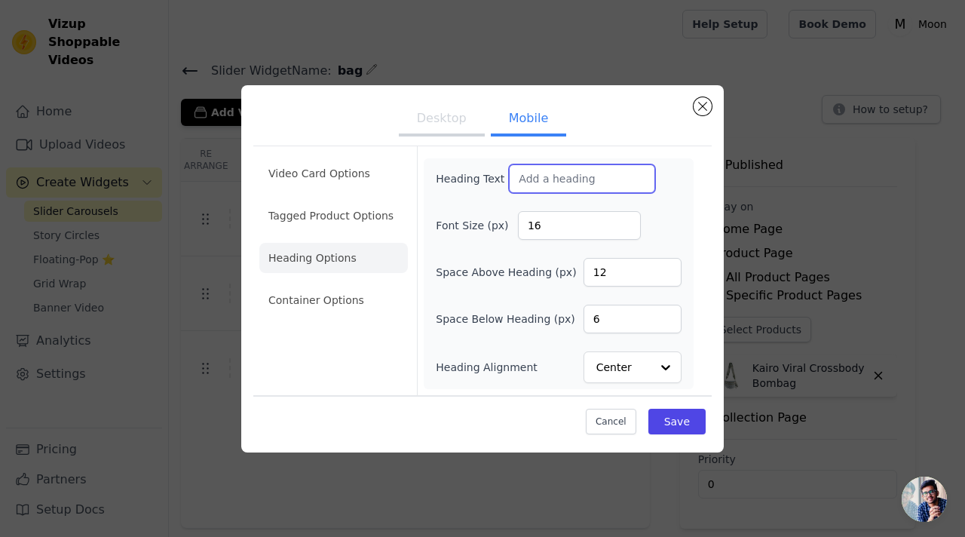
click at [552, 173] on input "Heading Text" at bounding box center [582, 178] width 146 height 29
type input "Hear What Our Lovely Customers Have To Say"
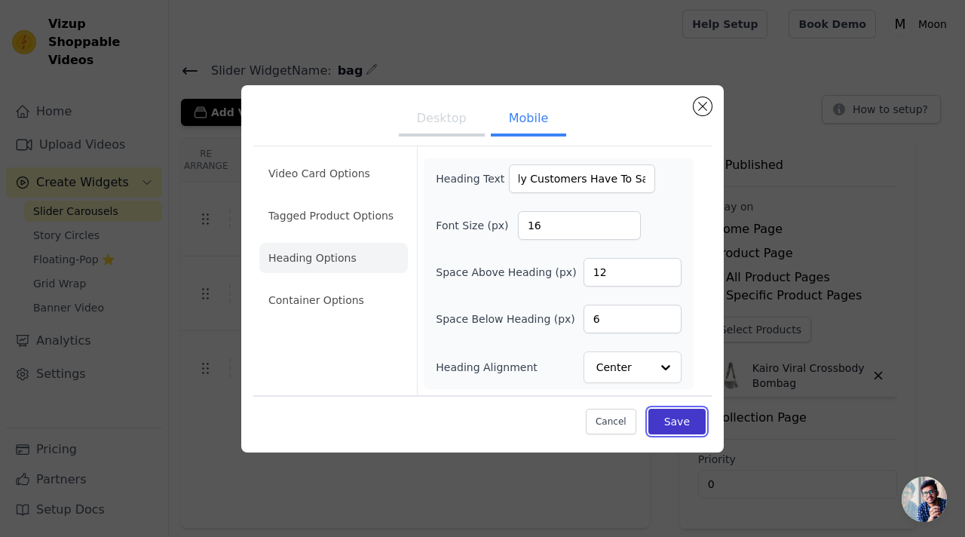
scroll to position [0, 0]
click at [690, 422] on button "Save" at bounding box center [677, 422] width 57 height 26
click at [356, 174] on li "Video Card Options" at bounding box center [333, 173] width 149 height 30
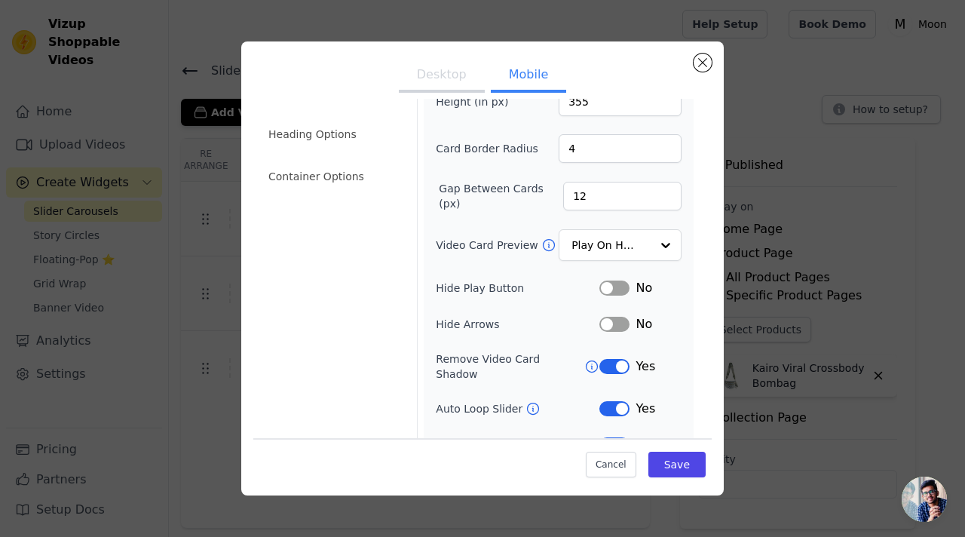
scroll to position [168, 0]
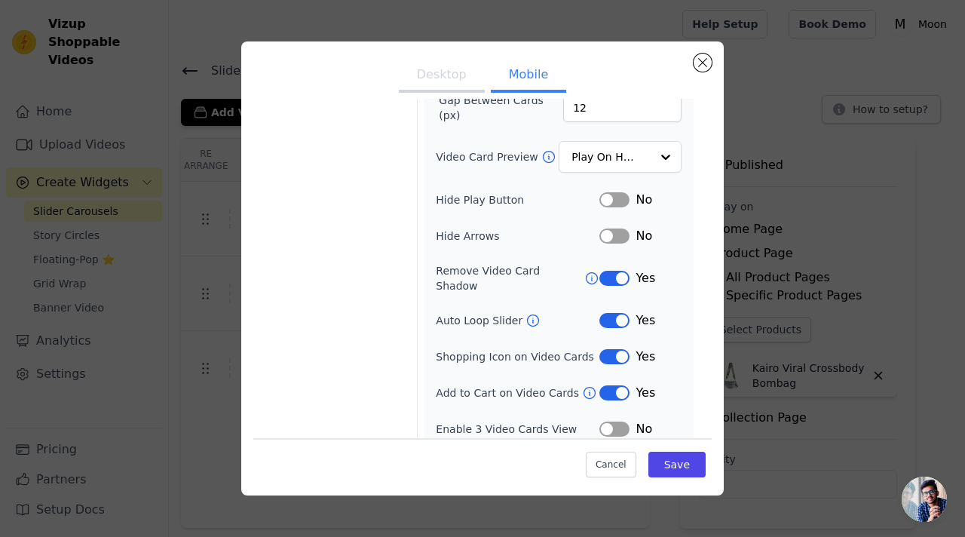
click at [603, 422] on button "Label" at bounding box center [615, 429] width 30 height 15
click at [656, 459] on button "Save" at bounding box center [677, 465] width 57 height 26
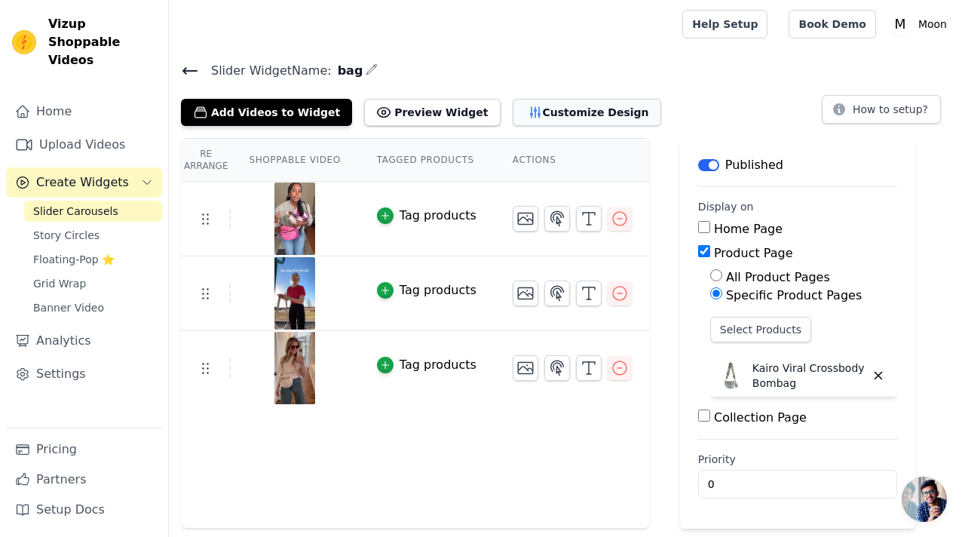
click at [547, 123] on button "Customize Design" at bounding box center [587, 112] width 149 height 27
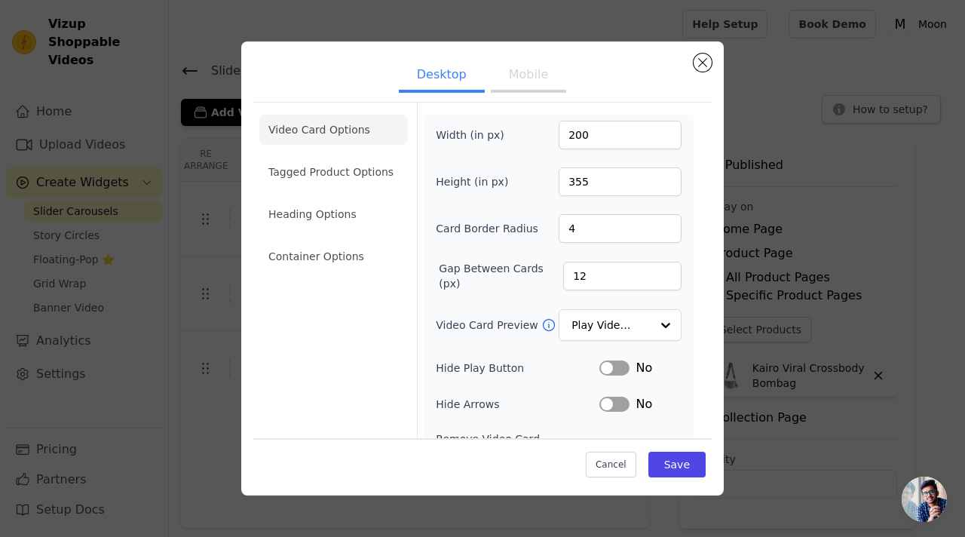
scroll to position [132, 0]
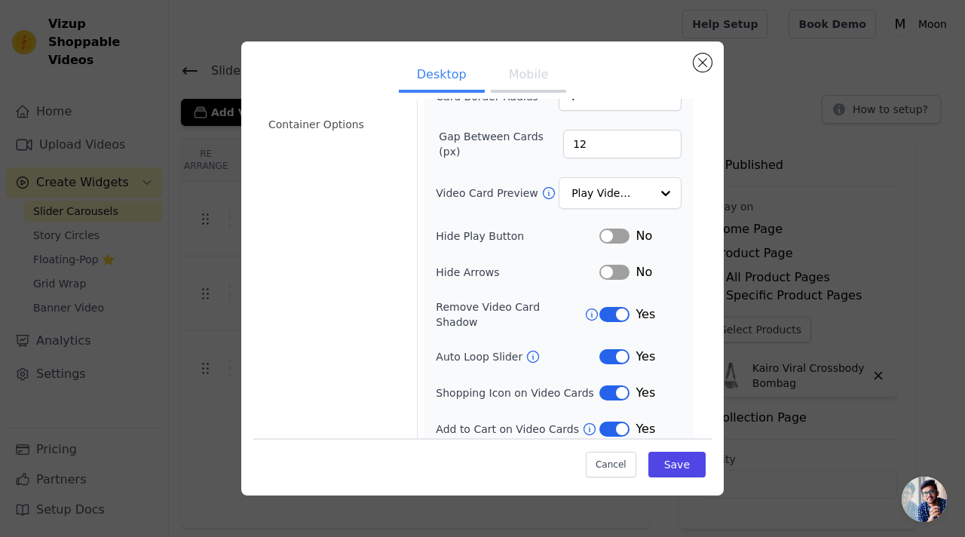
click at [612, 422] on button "Label" at bounding box center [615, 429] width 30 height 15
click at [676, 462] on button "Save" at bounding box center [677, 465] width 57 height 26
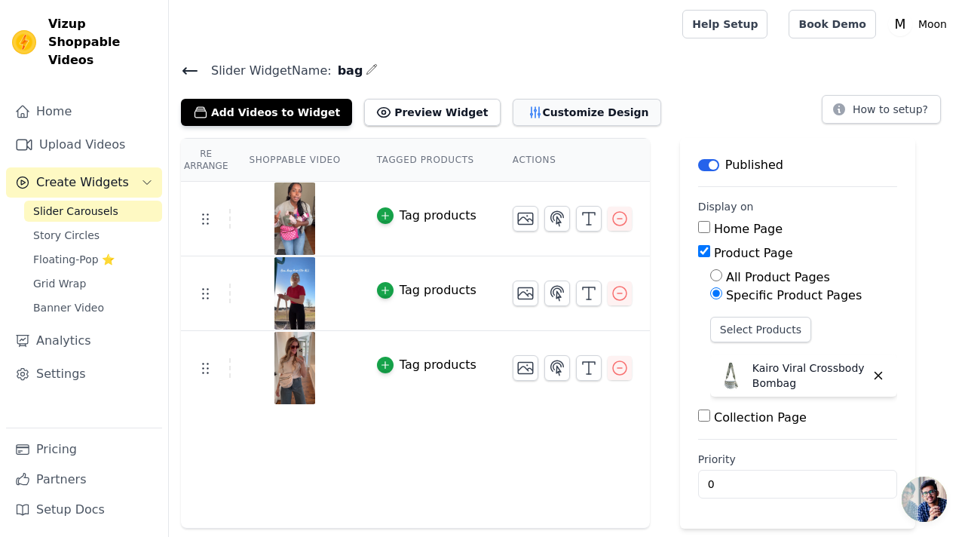
click at [578, 120] on button "Customize Design" at bounding box center [587, 112] width 149 height 27
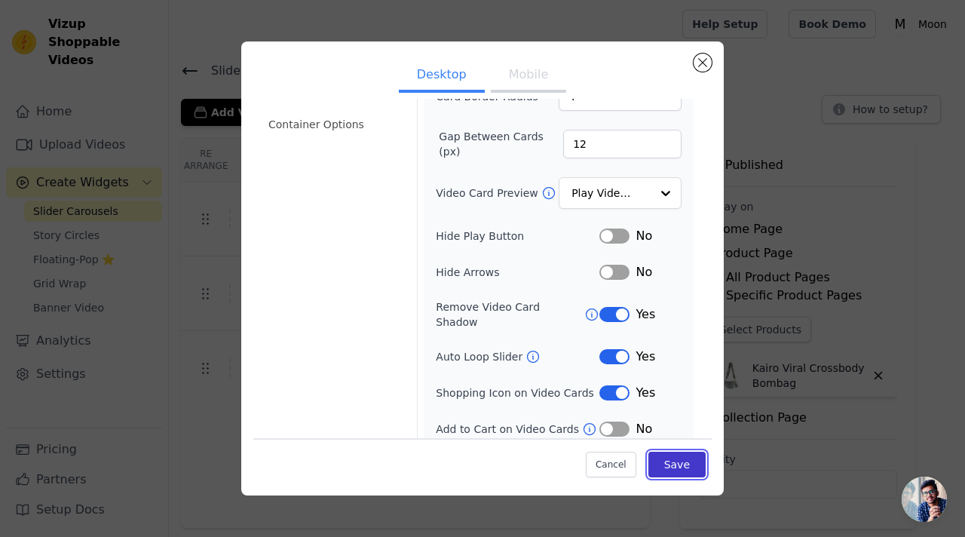
click at [663, 466] on button "Save" at bounding box center [677, 465] width 57 height 26
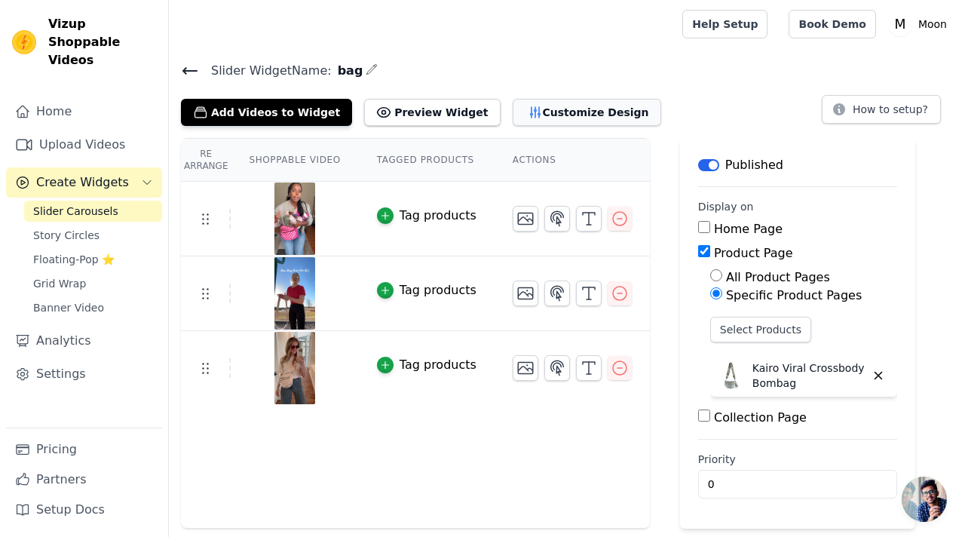
click at [555, 115] on button "Customize Design" at bounding box center [587, 112] width 149 height 27
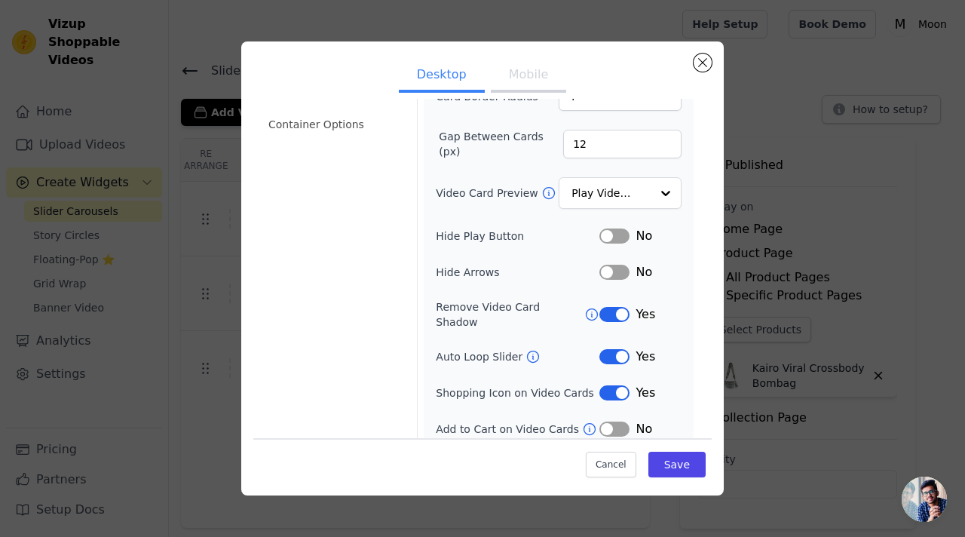
click at [618, 422] on button "Label" at bounding box center [615, 429] width 30 height 15
click at [656, 462] on button "Save" at bounding box center [677, 465] width 57 height 26
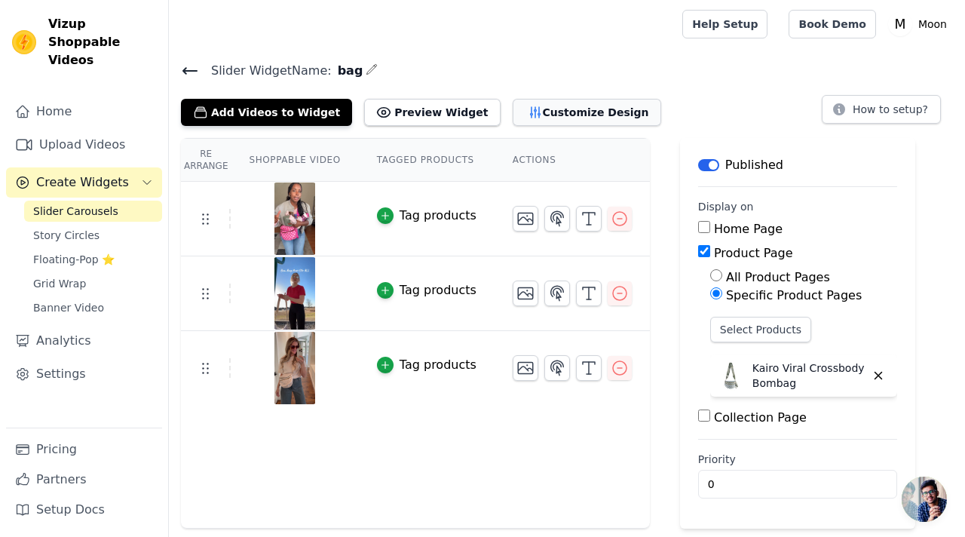
click at [538, 111] on button "Customize Design" at bounding box center [587, 112] width 149 height 27
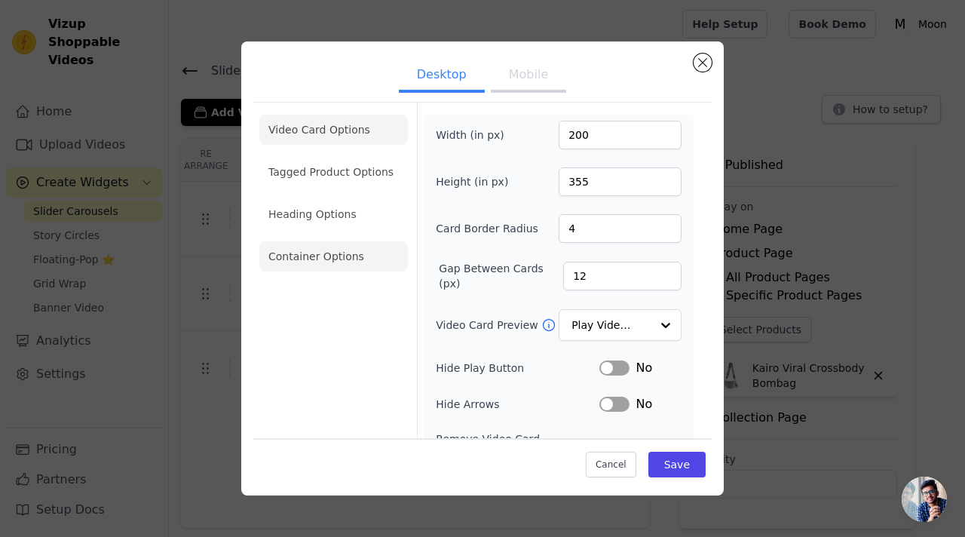
click at [359, 251] on li "Container Options" at bounding box center [333, 256] width 149 height 30
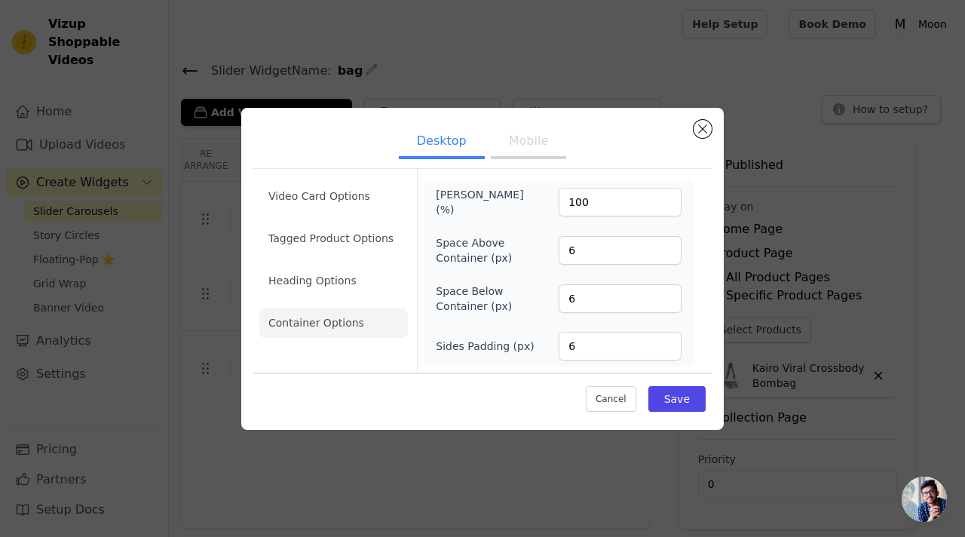
click at [321, 297] on ul "Video Card Options Tagged Product Options Heading Options Container Options" at bounding box center [333, 259] width 149 height 169
click at [330, 290] on li "Heading Options" at bounding box center [333, 280] width 149 height 30
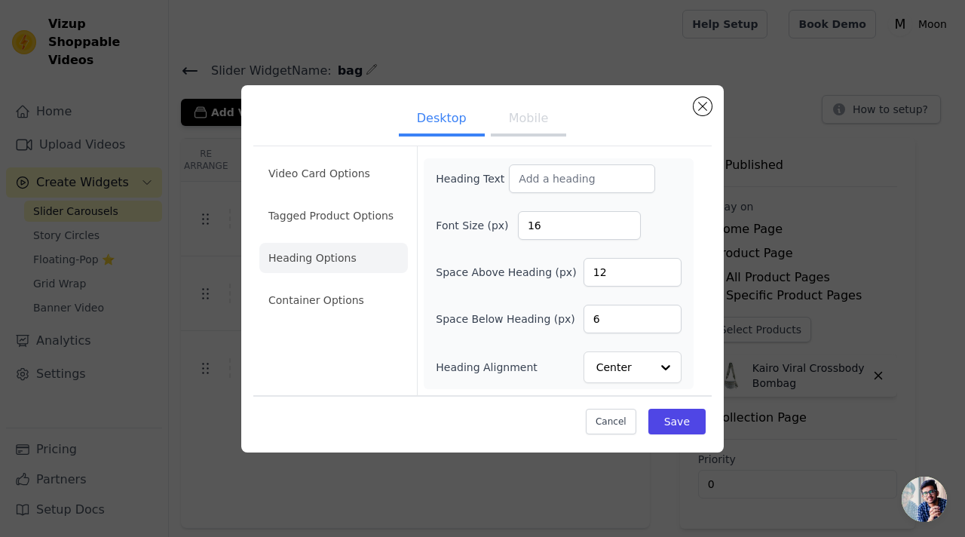
click at [544, 120] on button "Mobile" at bounding box center [528, 119] width 75 height 33
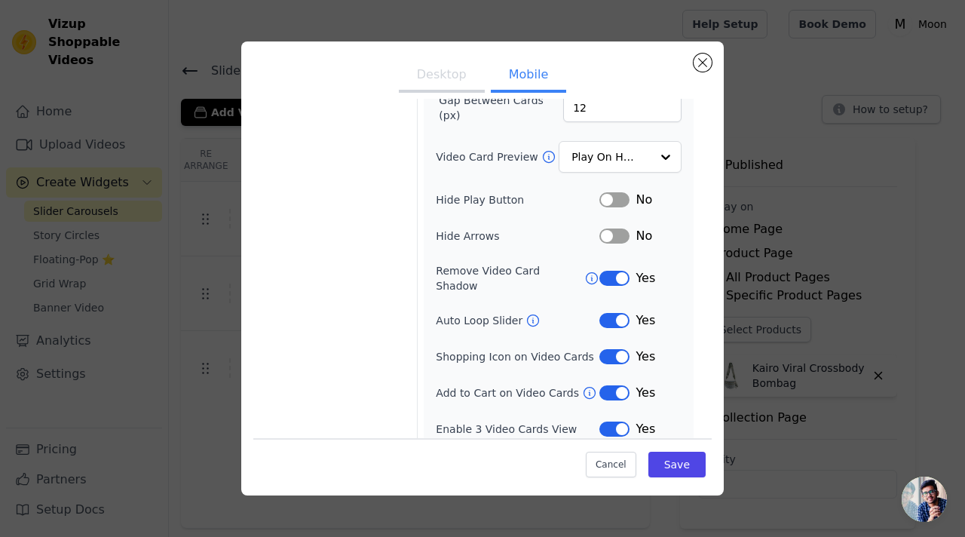
scroll to position [0, 0]
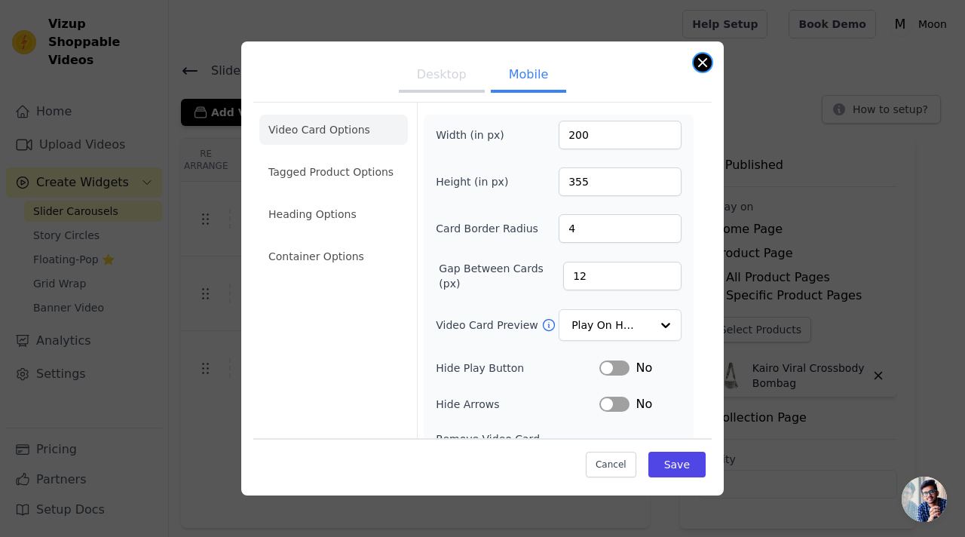
click at [704, 63] on button "Close modal" at bounding box center [703, 63] width 18 height 18
